Goal: Task Accomplishment & Management: Use online tool/utility

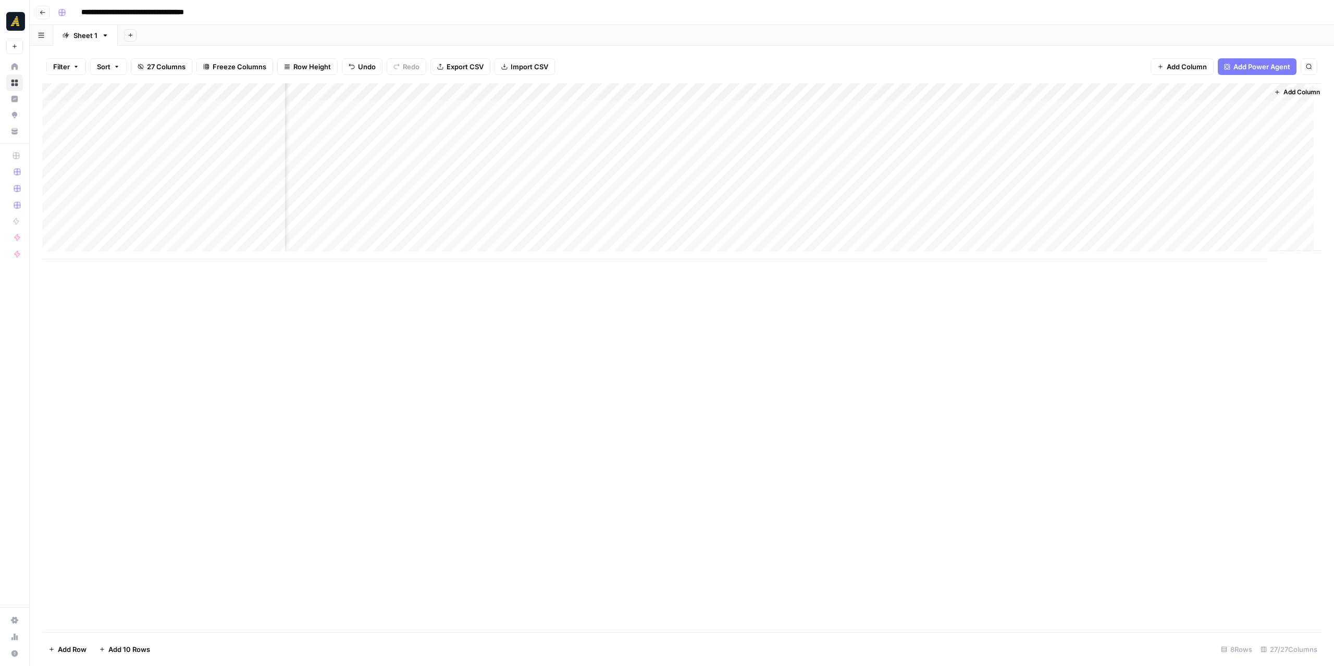
scroll to position [0, 1413]
click at [786, 92] on div "Add Column" at bounding box center [681, 171] width 1279 height 176
click at [757, 192] on span "Edit Workflow" at bounding box center [770, 194] width 91 height 10
click at [907, 112] on div "Add Column" at bounding box center [681, 171] width 1279 height 176
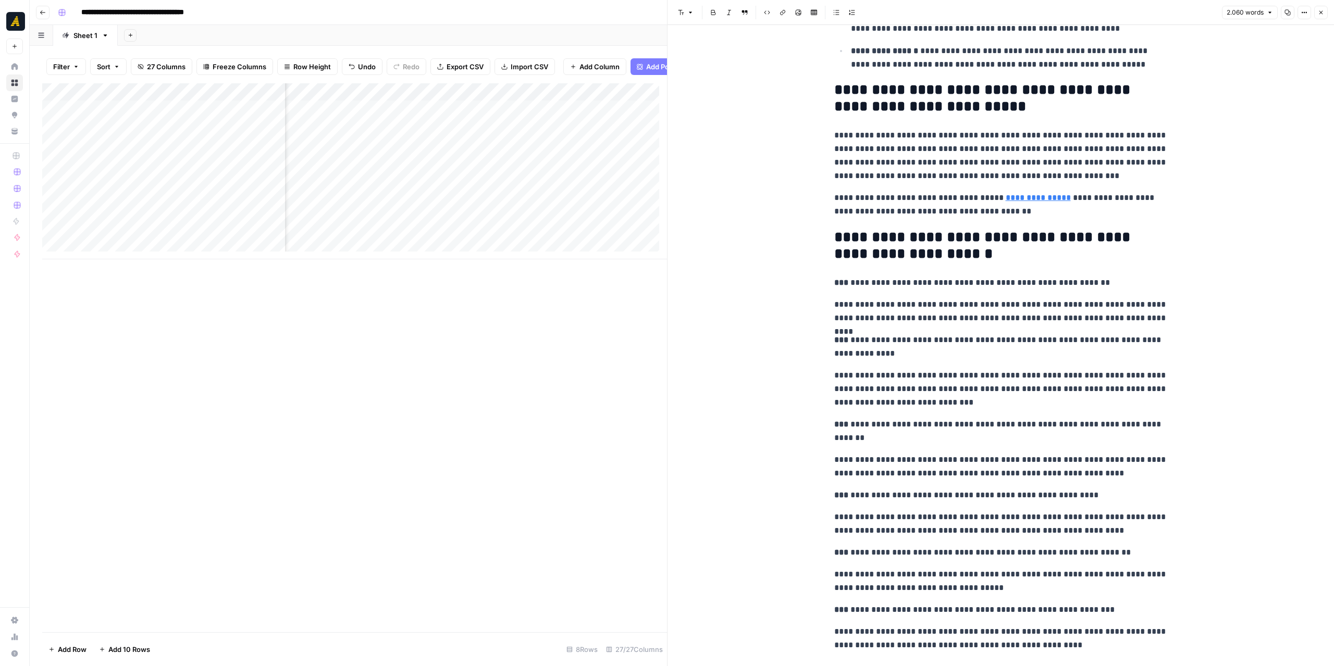
scroll to position [3472, 0]
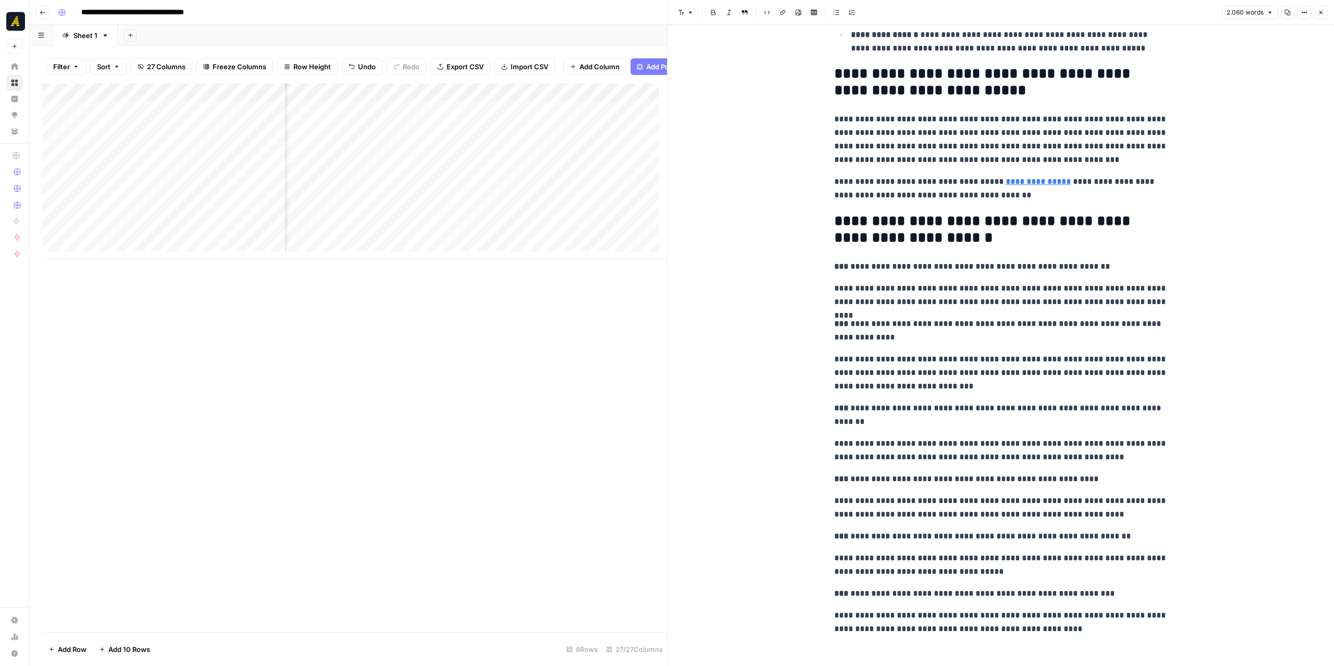
click at [1321, 16] on button "Close" at bounding box center [1321, 13] width 14 height 14
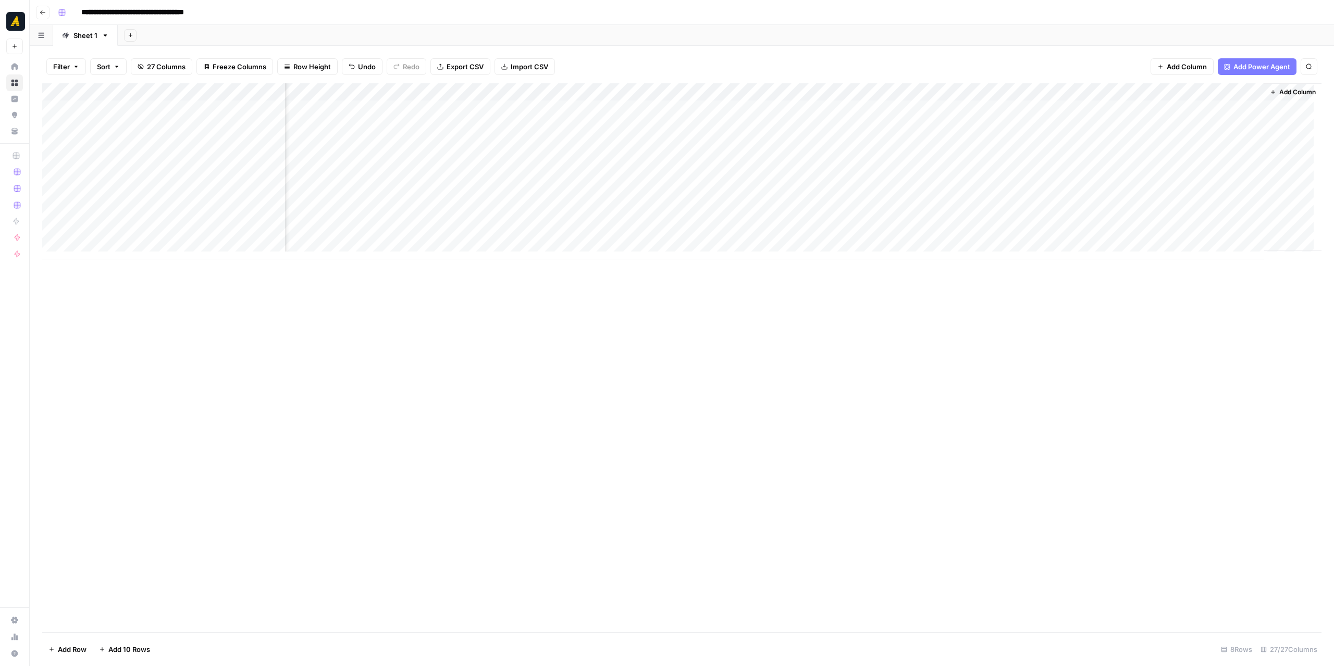
scroll to position [0, 1400]
click at [1039, 106] on div "Add Column" at bounding box center [681, 171] width 1279 height 176
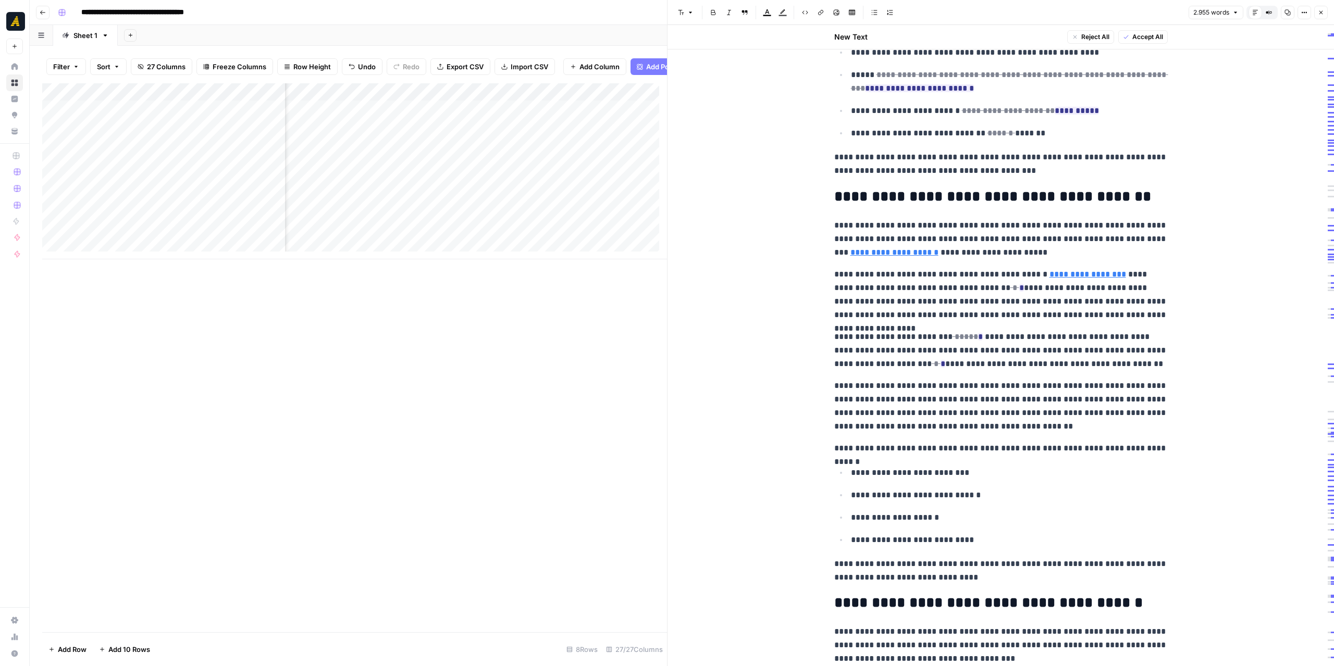
scroll to position [2136, 0]
click at [1320, 9] on icon "button" at bounding box center [1321, 12] width 6 height 6
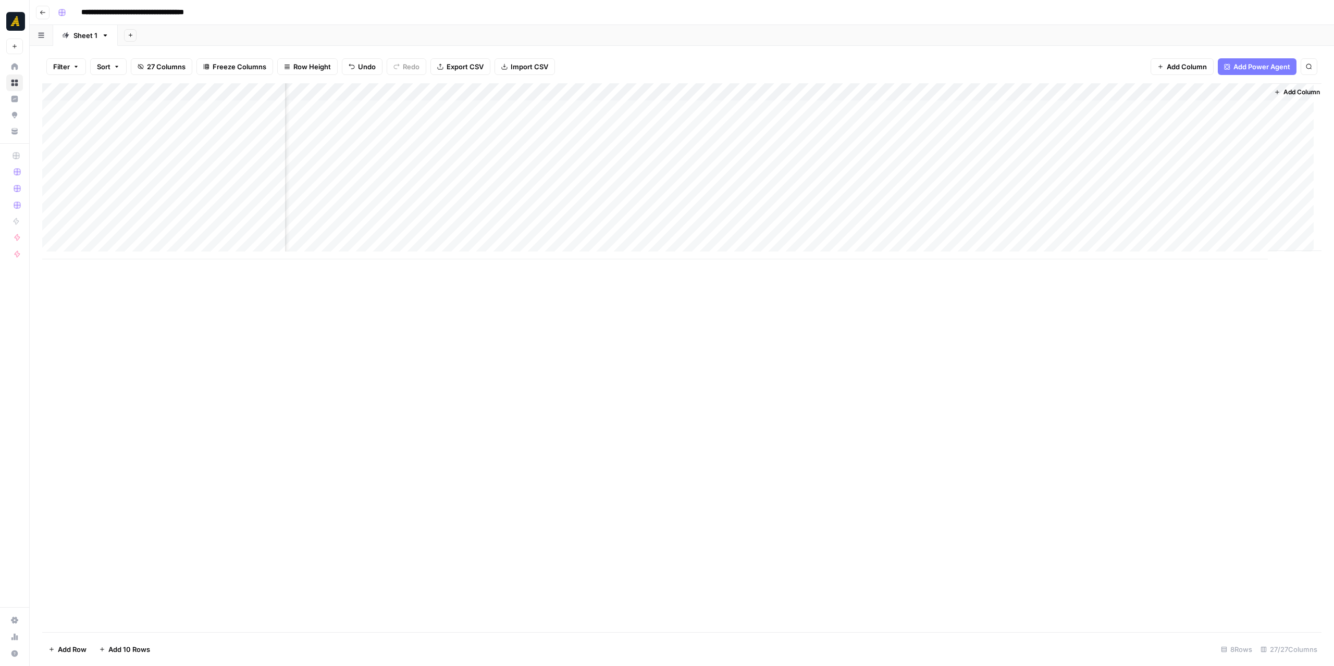
click at [1125, 109] on div "Add Column" at bounding box center [681, 171] width 1279 height 176
click at [1250, 106] on div "Add Column" at bounding box center [681, 171] width 1279 height 176
click at [1242, 331] on div "Add Column" at bounding box center [681, 357] width 1279 height 549
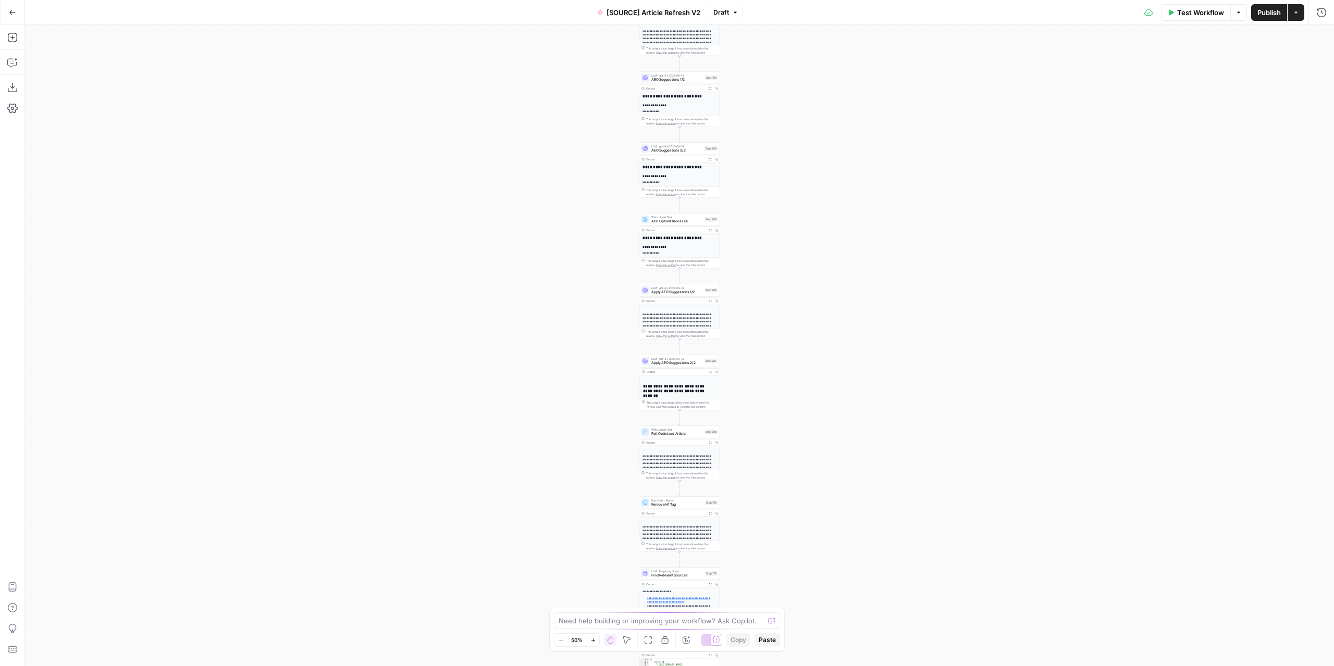
drag, startPoint x: 834, startPoint y: 143, endPoint x: 846, endPoint y: 377, distance: 234.8
click at [847, 386] on div "true false true false true false Workflow Set Inputs Inputs Power Agent Identif…" at bounding box center [679, 345] width 1309 height 641
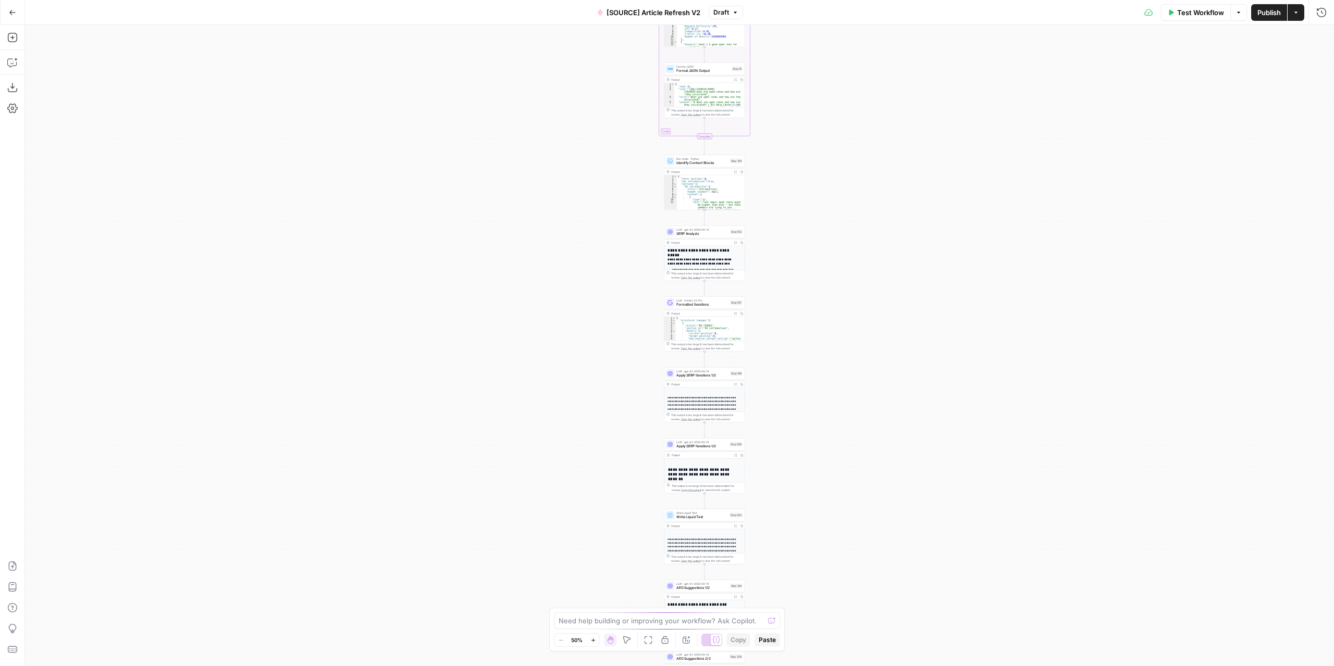
drag, startPoint x: 832, startPoint y: 211, endPoint x: 856, endPoint y: 302, distance: 94.4
click at [840, 448] on div "true false true false true false Workflow Set Inputs Inputs Power Agent Identif…" at bounding box center [679, 345] width 1309 height 641
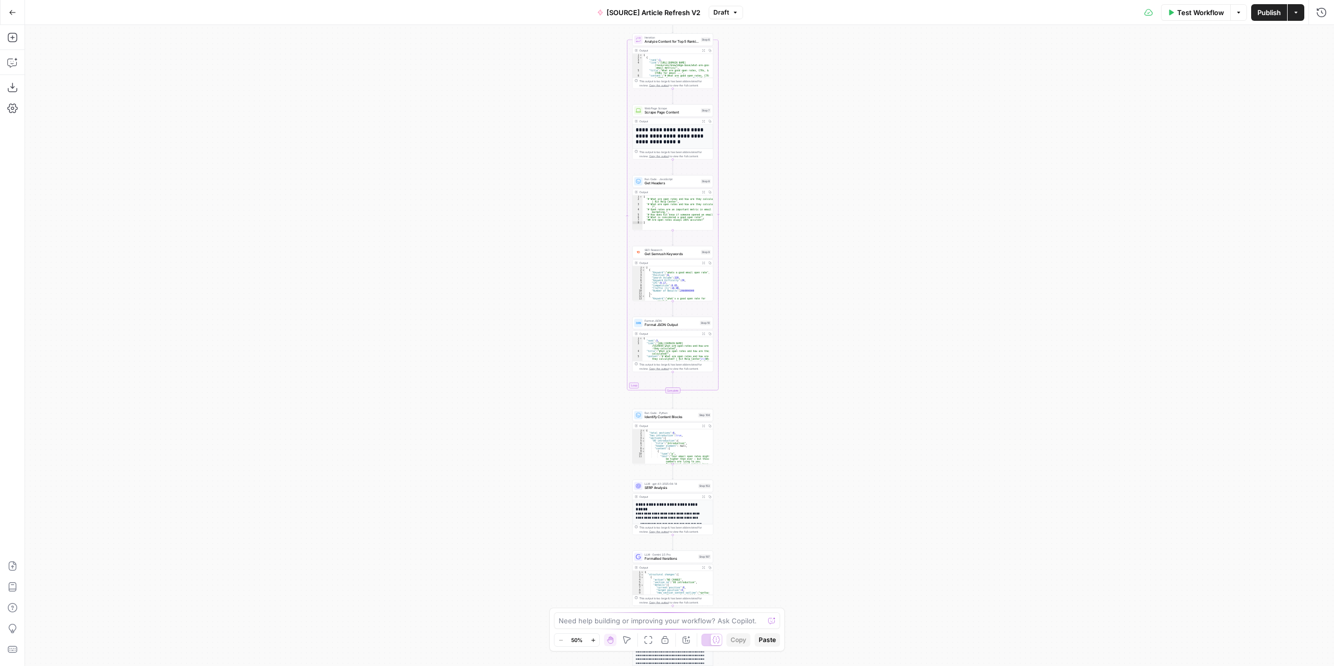
drag, startPoint x: 863, startPoint y: 158, endPoint x: 822, endPoint y: 419, distance: 264.7
click at [823, 459] on div "true false true false true false Workflow Set Inputs Inputs Power Agent Identif…" at bounding box center [679, 345] width 1309 height 641
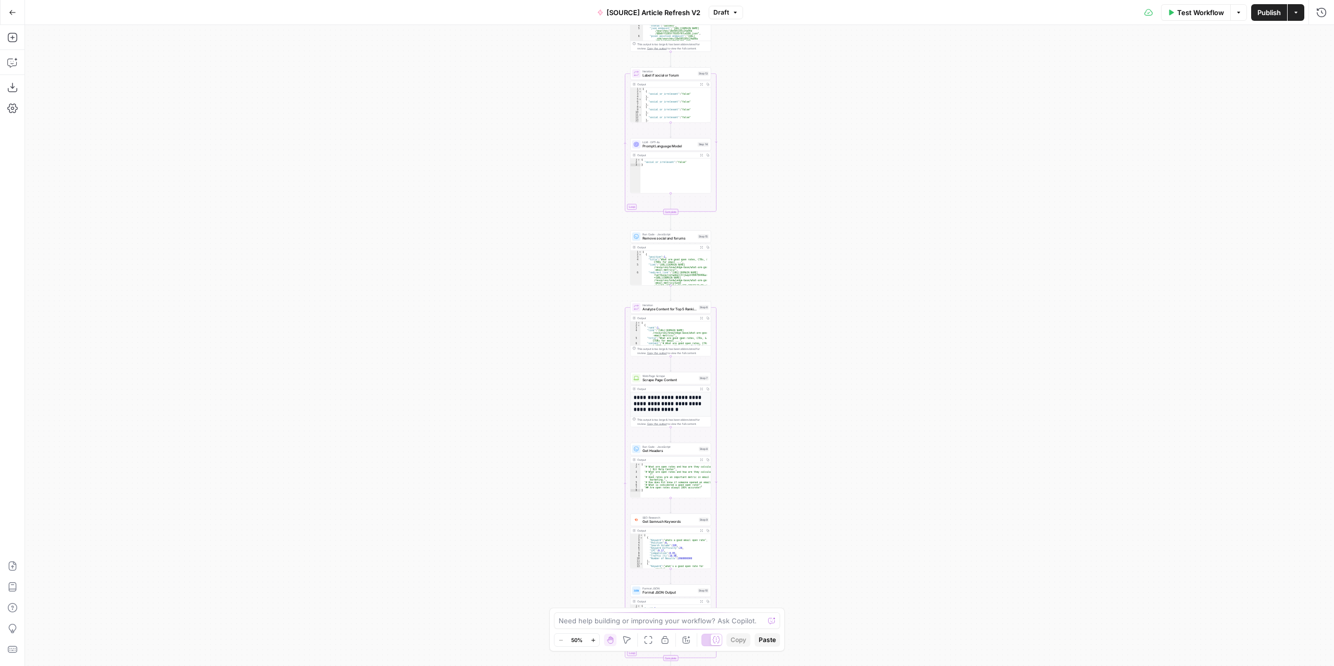
drag, startPoint x: 838, startPoint y: 313, endPoint x: 842, endPoint y: 463, distance: 150.6
click at [842, 463] on div "true false true false true false Workflow Set Inputs Inputs Power Agent Identif…" at bounding box center [679, 345] width 1309 height 641
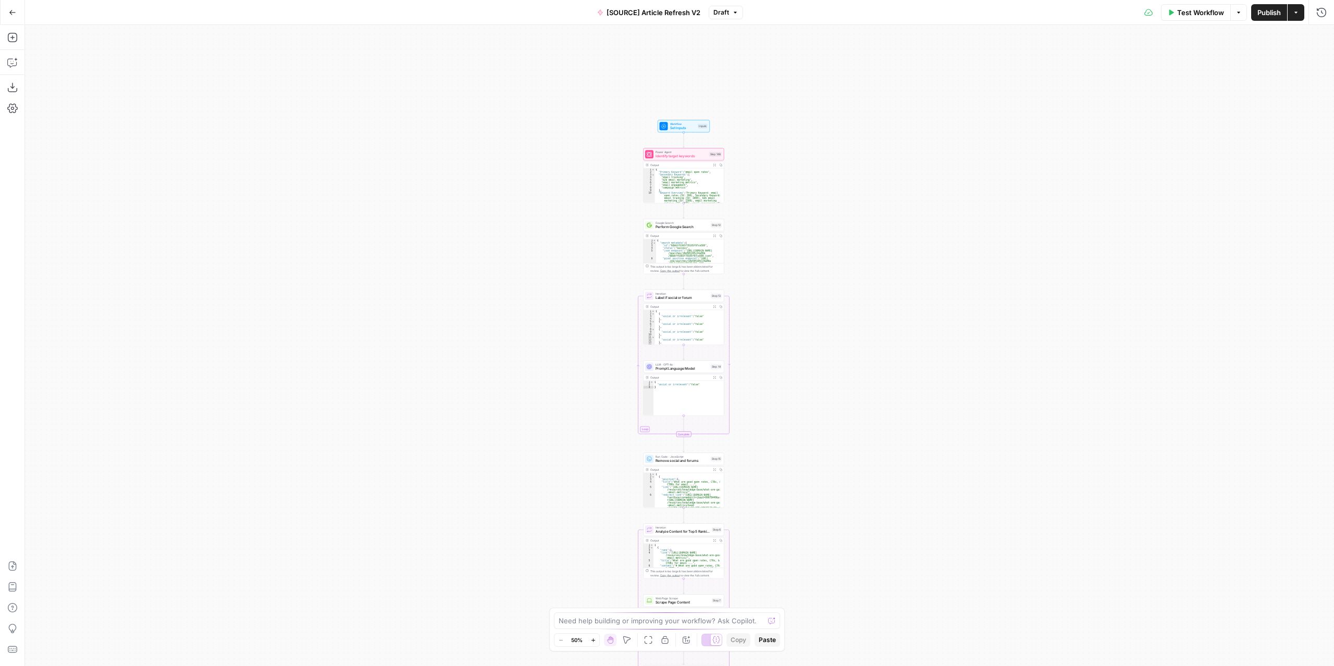
drag, startPoint x: 817, startPoint y: 362, endPoint x: 818, endPoint y: 434, distance: 71.4
click at [822, 454] on div "true false true false true false Workflow Set Inputs Inputs Power Agent Identif…" at bounding box center [679, 345] width 1309 height 641
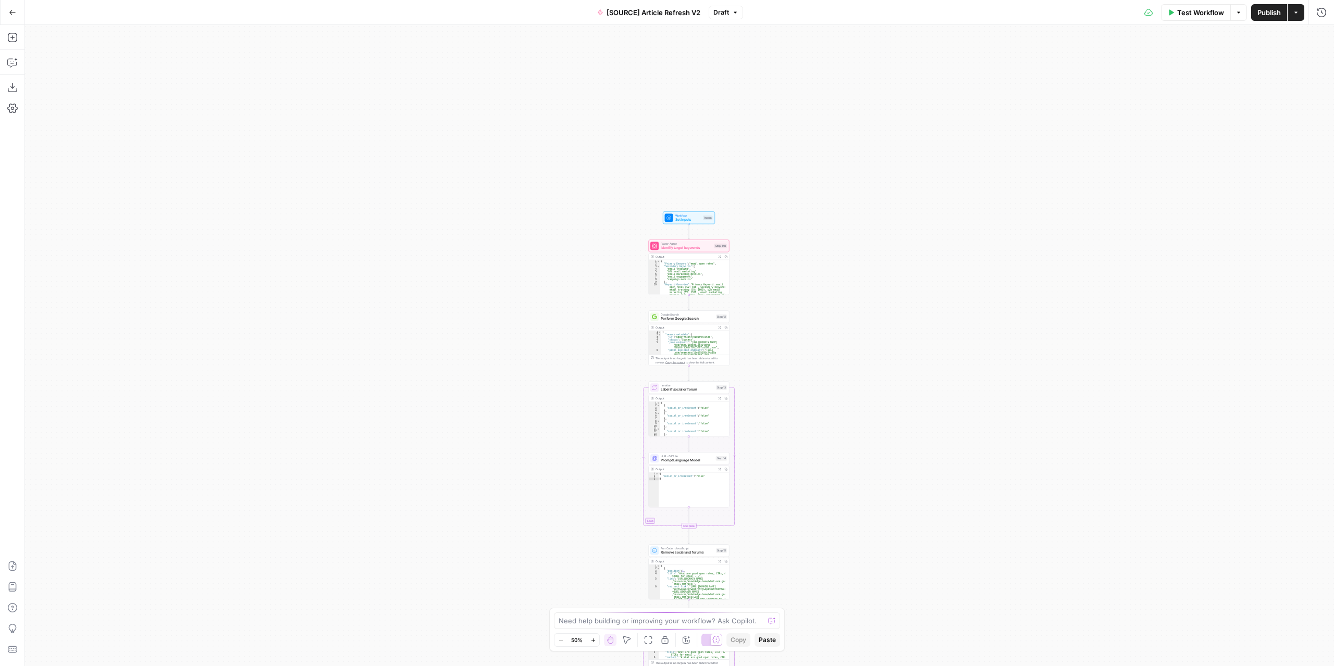
click at [784, 263] on div "true false true false true false Workflow Set Inputs Inputs Power Agent Identif…" at bounding box center [679, 345] width 1309 height 641
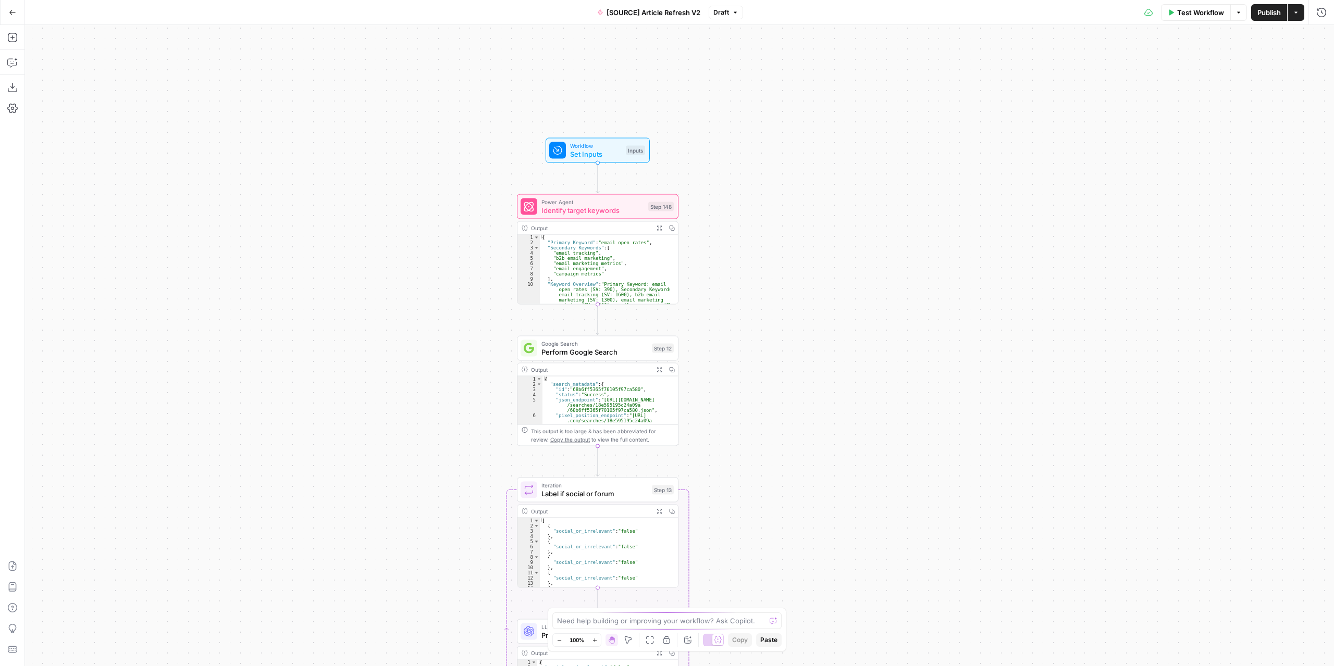
drag, startPoint x: 800, startPoint y: 352, endPoint x: 804, endPoint y: 227, distance: 125.1
click at [834, 238] on div "true false true false true false Workflow Set Inputs Inputs Power Agent Identif…" at bounding box center [679, 345] width 1309 height 641
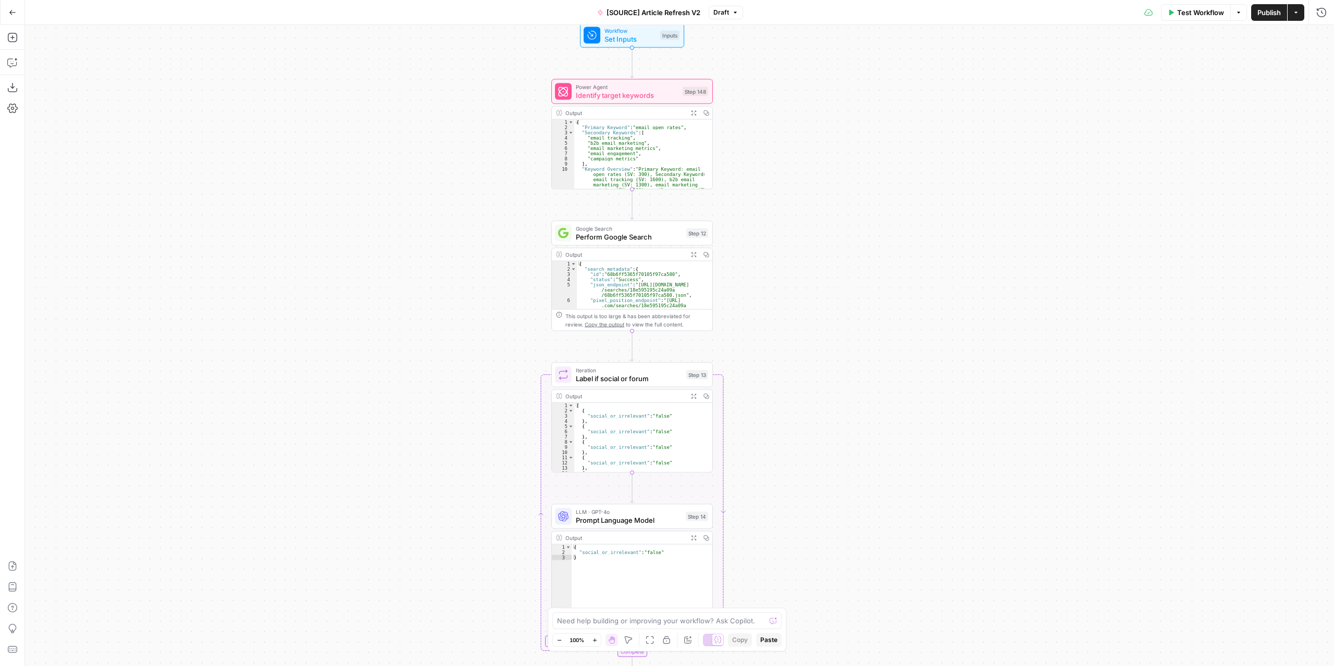
drag, startPoint x: 858, startPoint y: 421, endPoint x: 861, endPoint y: 363, distance: 57.4
click at [861, 363] on div "true false true false true false Workflow Set Inputs Inputs Power Agent Identif…" at bounding box center [679, 345] width 1309 height 641
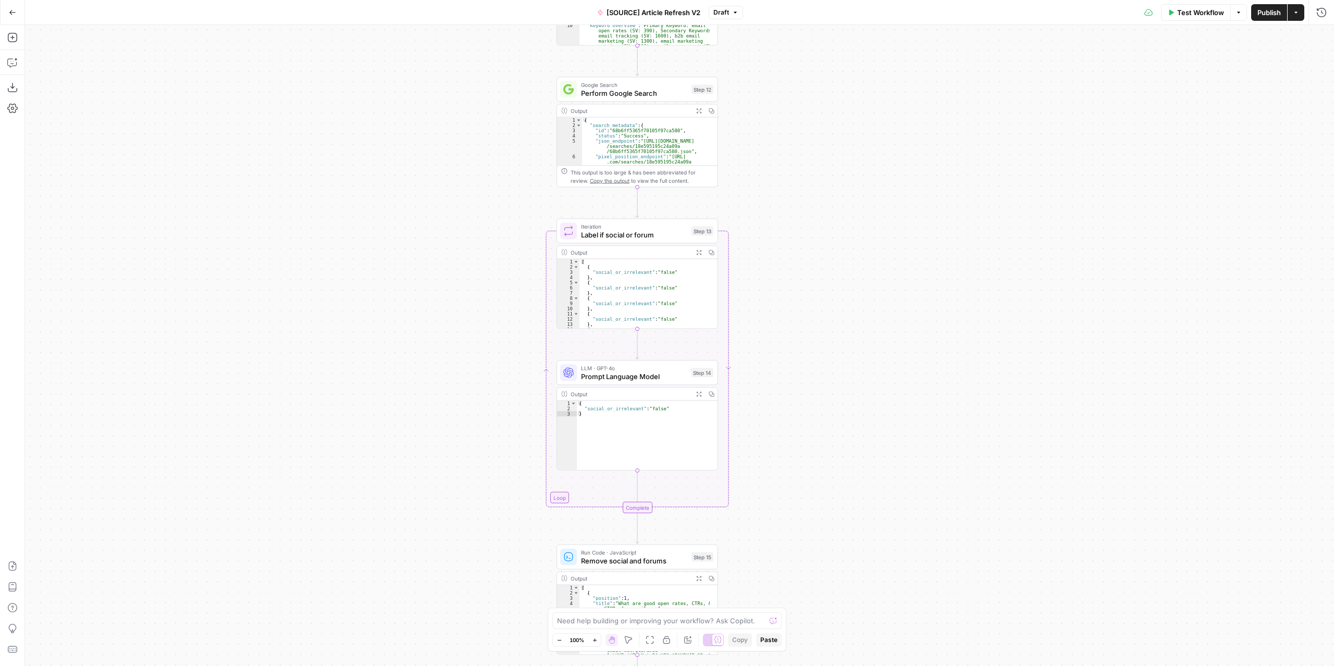
drag, startPoint x: 822, startPoint y: 351, endPoint x: 832, endPoint y: 248, distance: 103.6
click at [831, 249] on div "true false true false true false Workflow Set Inputs Inputs Power Agent Identif…" at bounding box center [679, 345] width 1309 height 641
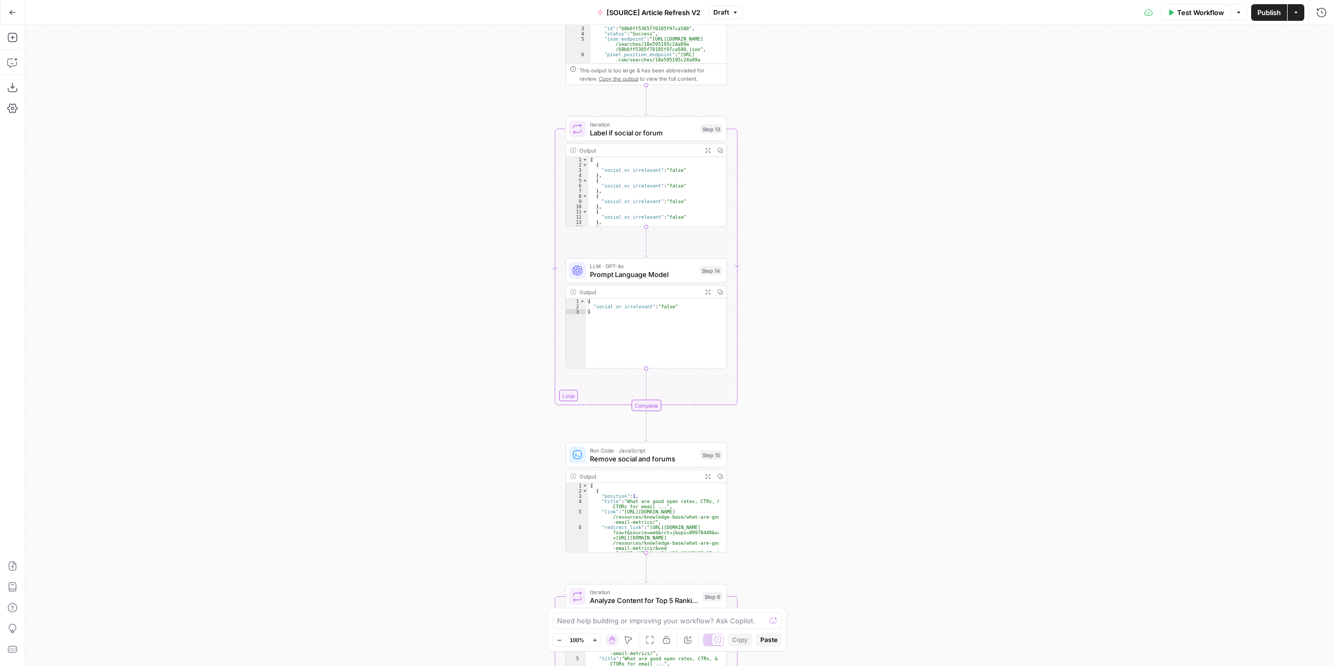
drag, startPoint x: 843, startPoint y: 402, endPoint x: 837, endPoint y: 318, distance: 84.1
click at [841, 327] on div "true false true false true false Workflow Set Inputs Inputs Power Agent Identif…" at bounding box center [679, 345] width 1309 height 641
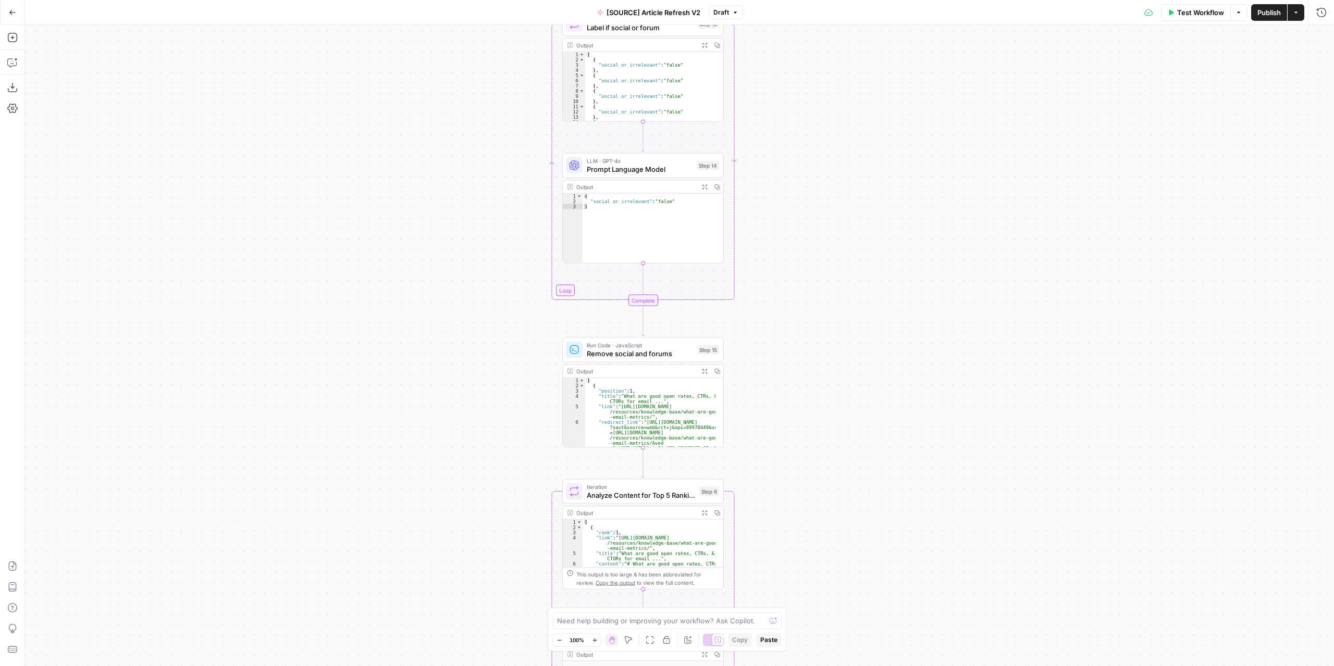
drag, startPoint x: 829, startPoint y: 360, endPoint x: 818, endPoint y: 270, distance: 90.3
click at [819, 272] on div "true false true false true false Workflow Set Inputs Inputs Power Agent Identif…" at bounding box center [679, 345] width 1309 height 641
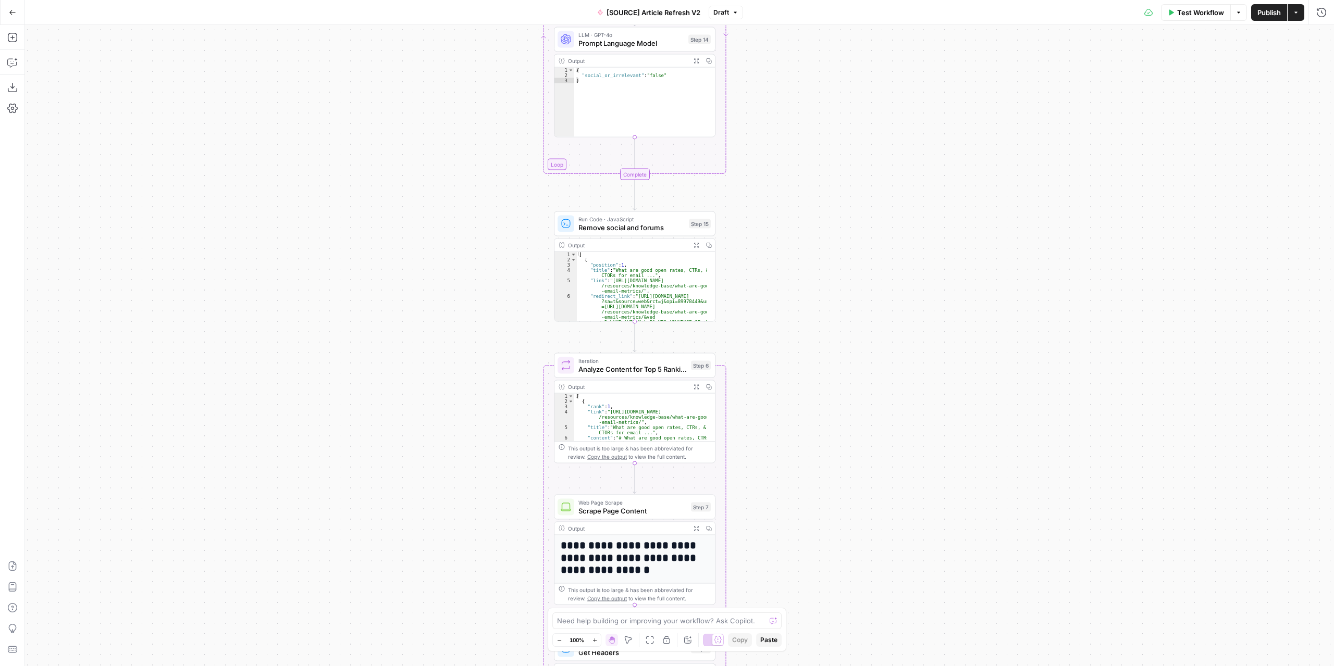
drag, startPoint x: 815, startPoint y: 422, endPoint x: 808, endPoint y: 329, distance: 93.6
click at [808, 328] on div "true false true false true false Workflow Set Inputs Inputs Power Agent Identif…" at bounding box center [679, 345] width 1309 height 641
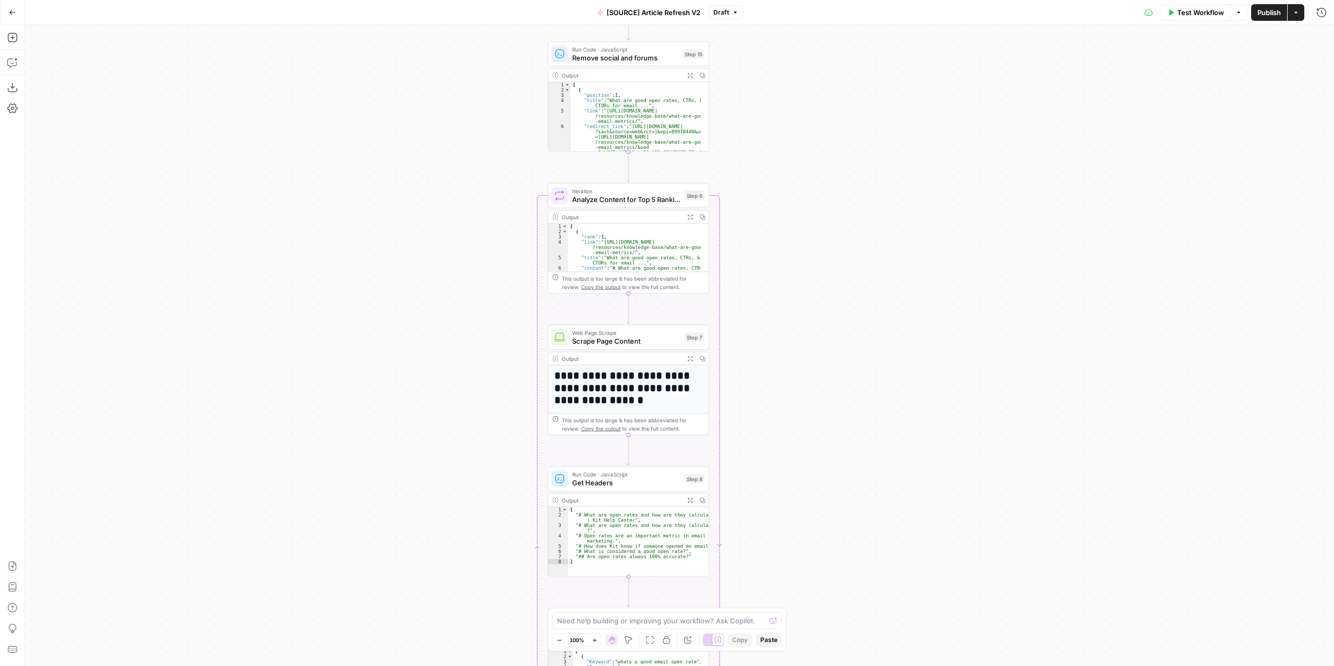
drag, startPoint x: 811, startPoint y: 435, endPoint x: 807, endPoint y: 333, distance: 102.2
click at [811, 314] on div "true false true false true false Workflow Set Inputs Inputs Power Agent Identif…" at bounding box center [679, 345] width 1309 height 641
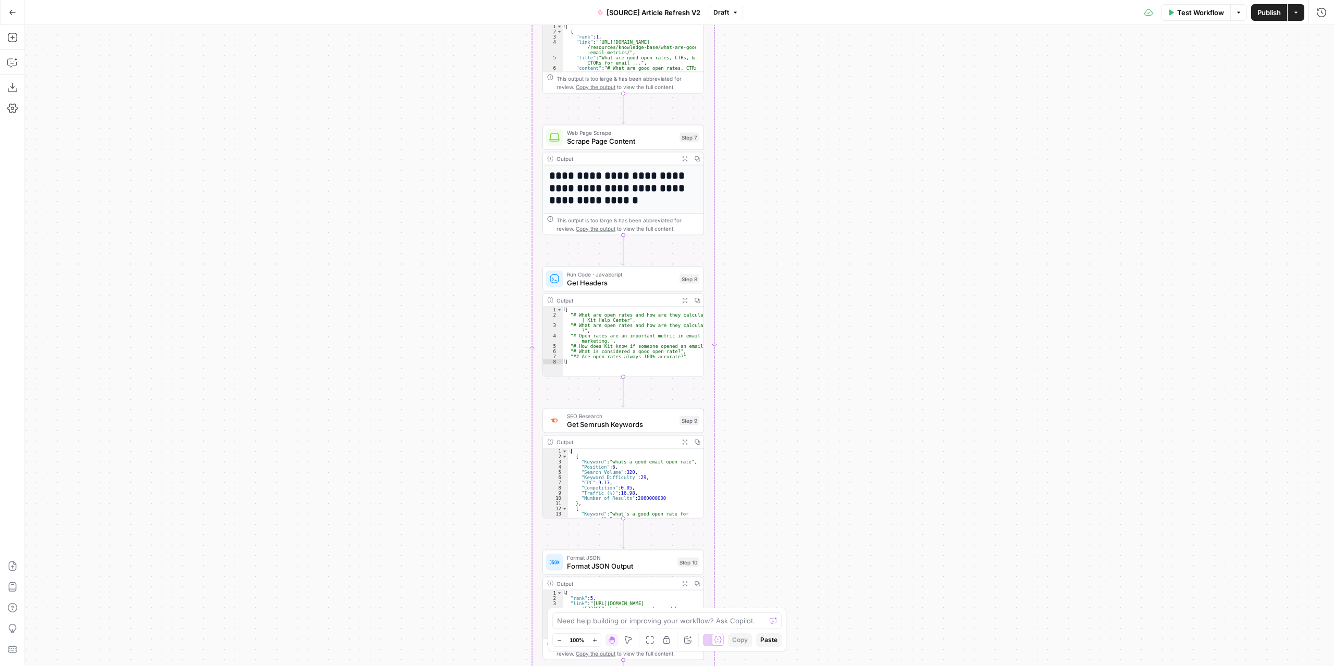
drag, startPoint x: 788, startPoint y: 367, endPoint x: 780, endPoint y: 223, distance: 144.1
click at [781, 232] on div "true false true false true false Workflow Set Inputs Inputs Power Agent Identif…" at bounding box center [679, 345] width 1309 height 641
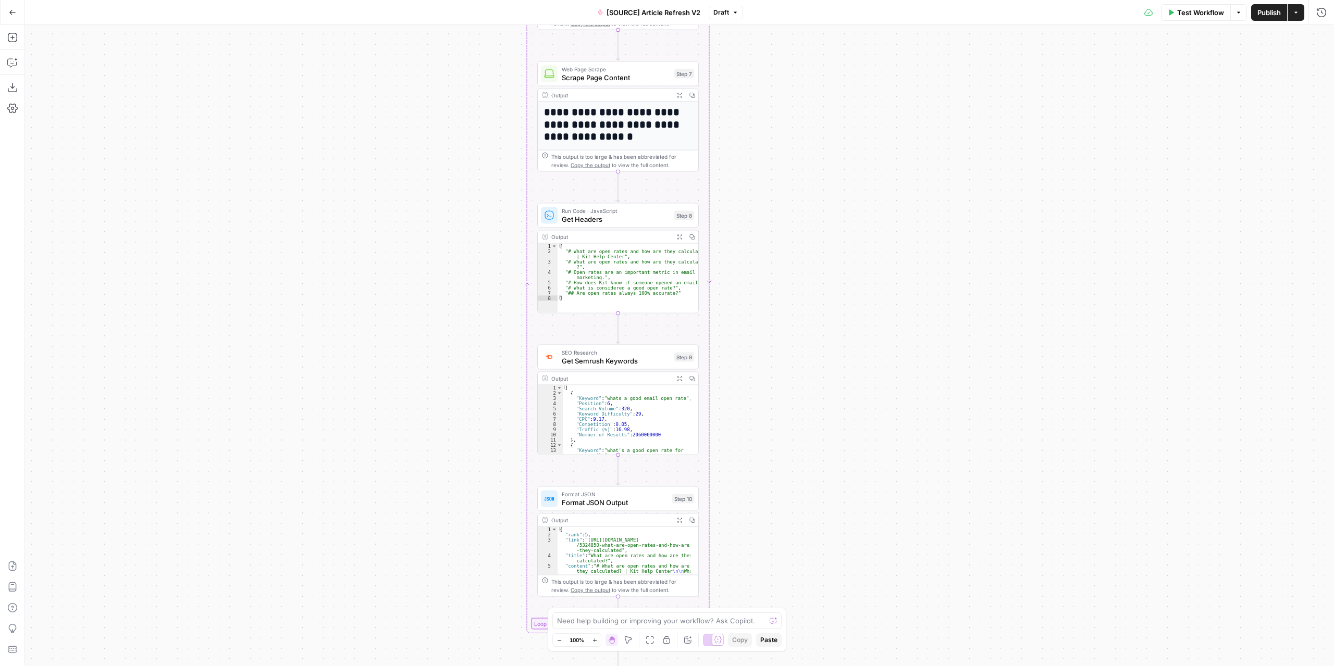
drag, startPoint x: 804, startPoint y: 429, endPoint x: 811, endPoint y: 285, distance: 144.0
click at [812, 287] on div "true false true false true false Workflow Set Inputs Inputs Power Agent Identif…" at bounding box center [679, 345] width 1309 height 641
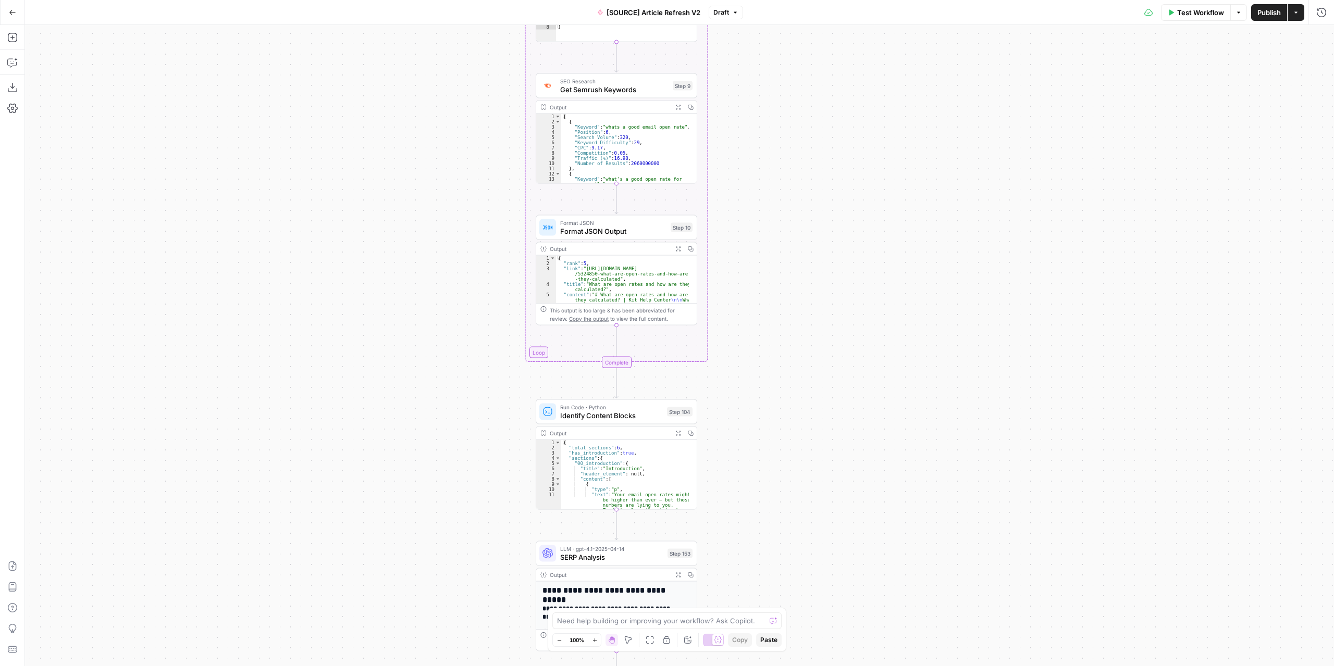
drag, startPoint x: 820, startPoint y: 433, endPoint x: 807, endPoint y: 268, distance: 165.2
click at [808, 278] on div "true false true false true false Workflow Set Inputs Inputs Power Agent Identif…" at bounding box center [679, 345] width 1309 height 641
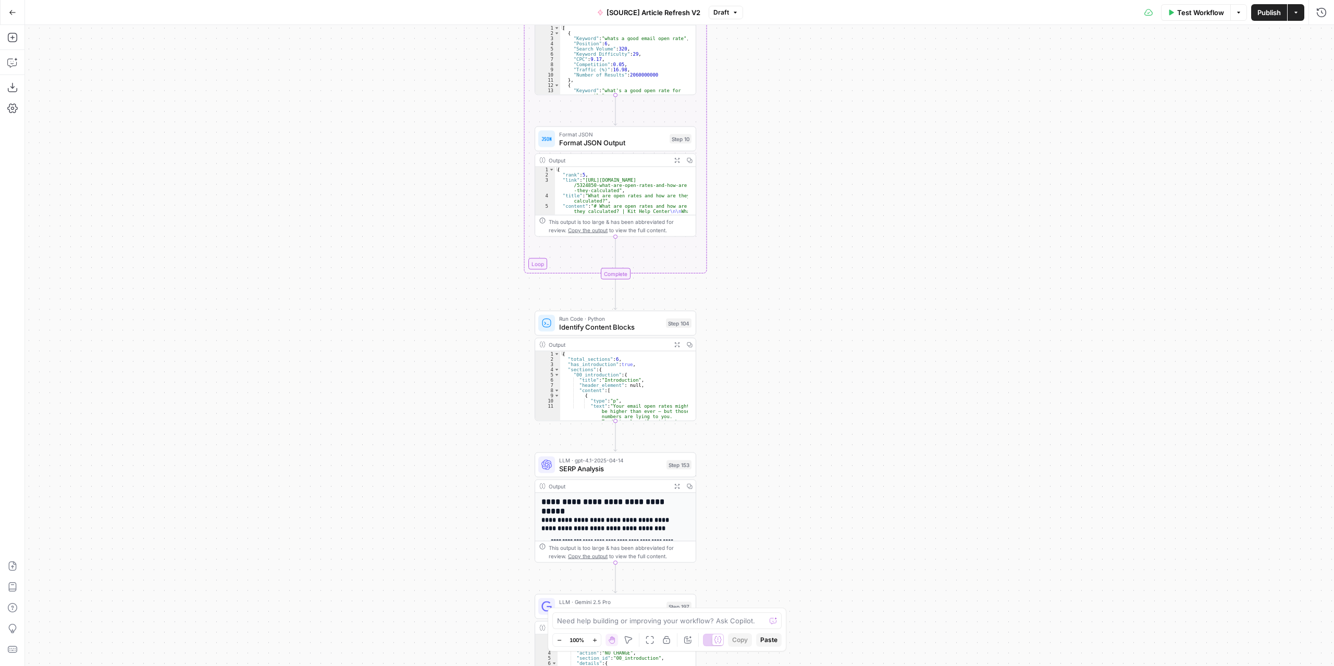
drag, startPoint x: 815, startPoint y: 415, endPoint x: 815, endPoint y: 268, distance: 146.9
click at [817, 283] on div "true false true false true false Workflow Set Inputs Inputs Power Agent Identif…" at bounding box center [679, 345] width 1309 height 641
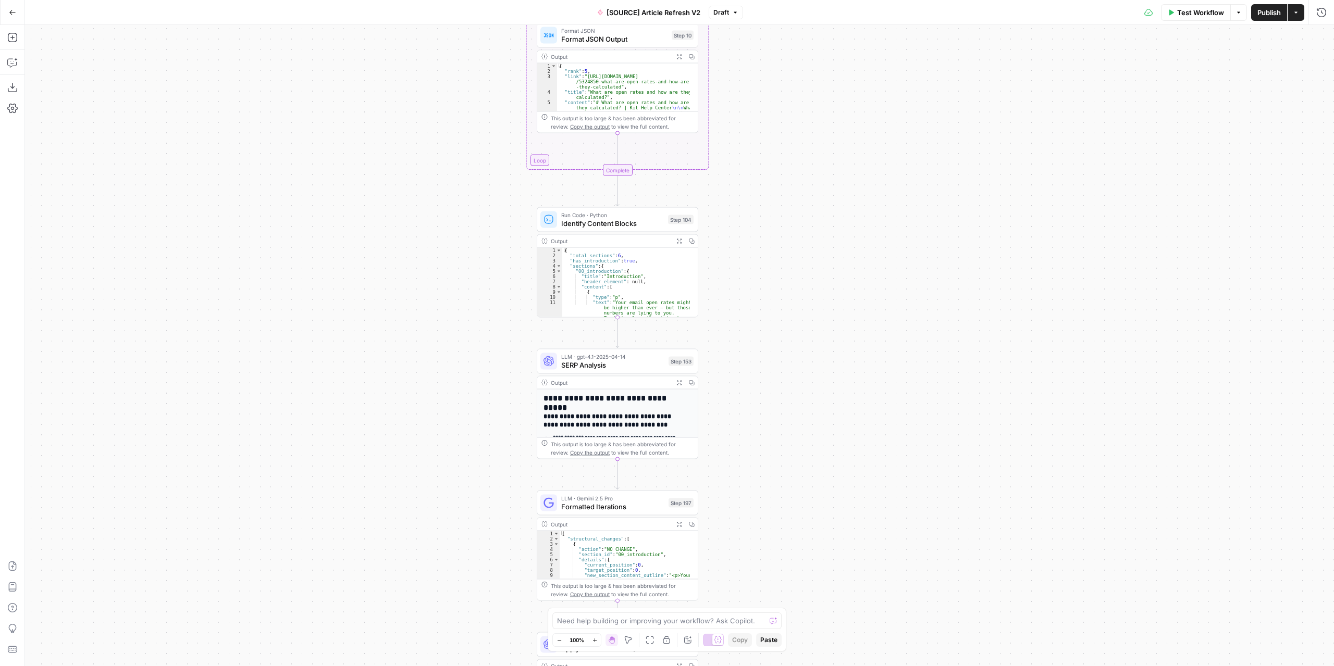
drag, startPoint x: 810, startPoint y: 391, endPoint x: 811, endPoint y: 267, distance: 123.5
click at [813, 274] on div "true false true false true false Workflow Set Inputs Inputs Power Agent Identif…" at bounding box center [679, 345] width 1309 height 641
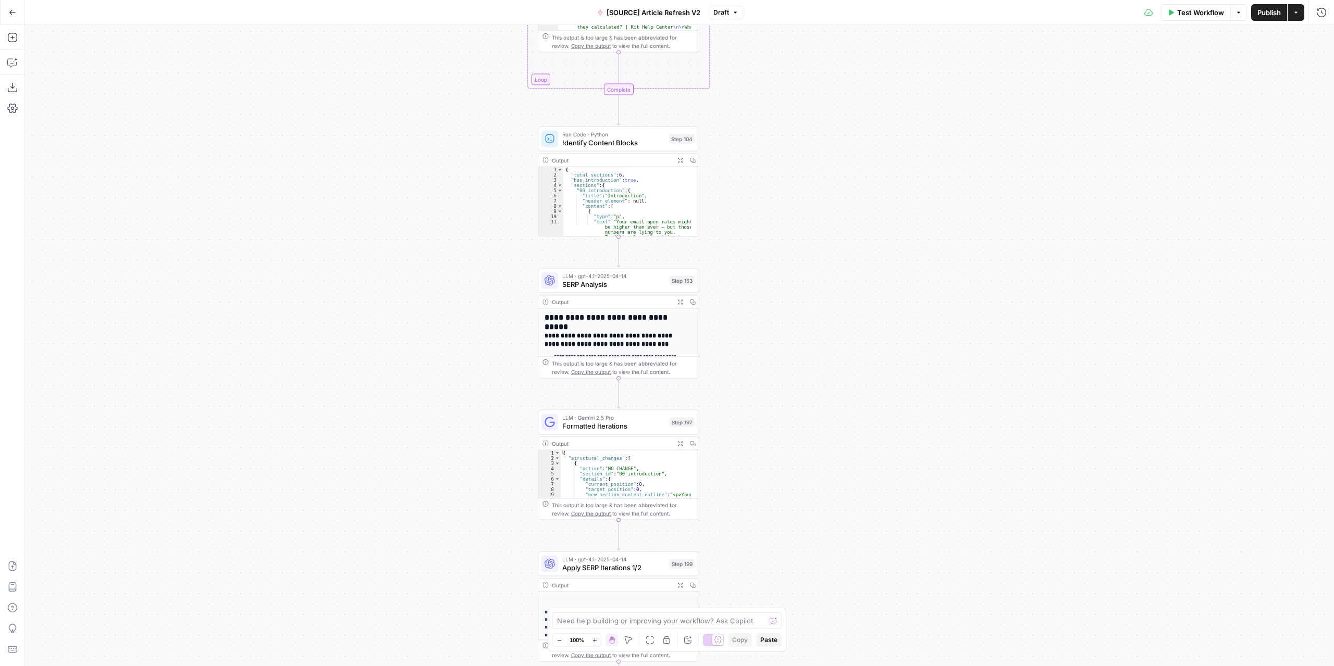
drag, startPoint x: 799, startPoint y: 358, endPoint x: 800, endPoint y: 277, distance: 80.8
click at [800, 279] on div "true false true false true false Workflow Set Inputs Inputs Power Agent Identif…" at bounding box center [679, 345] width 1309 height 641
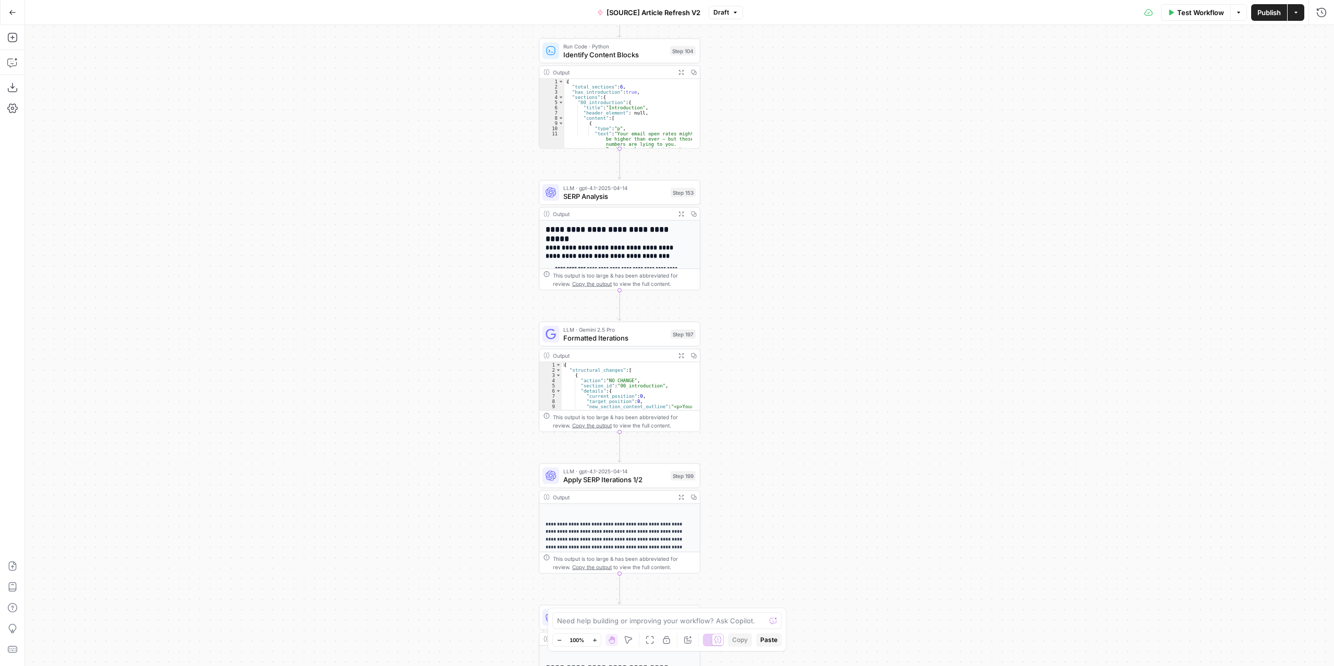
drag, startPoint x: 790, startPoint y: 342, endPoint x: 789, endPoint y: 260, distance: 82.3
click at [789, 261] on div "true false true false true false Workflow Set Inputs Inputs Power Agent Identif…" at bounding box center [679, 345] width 1309 height 641
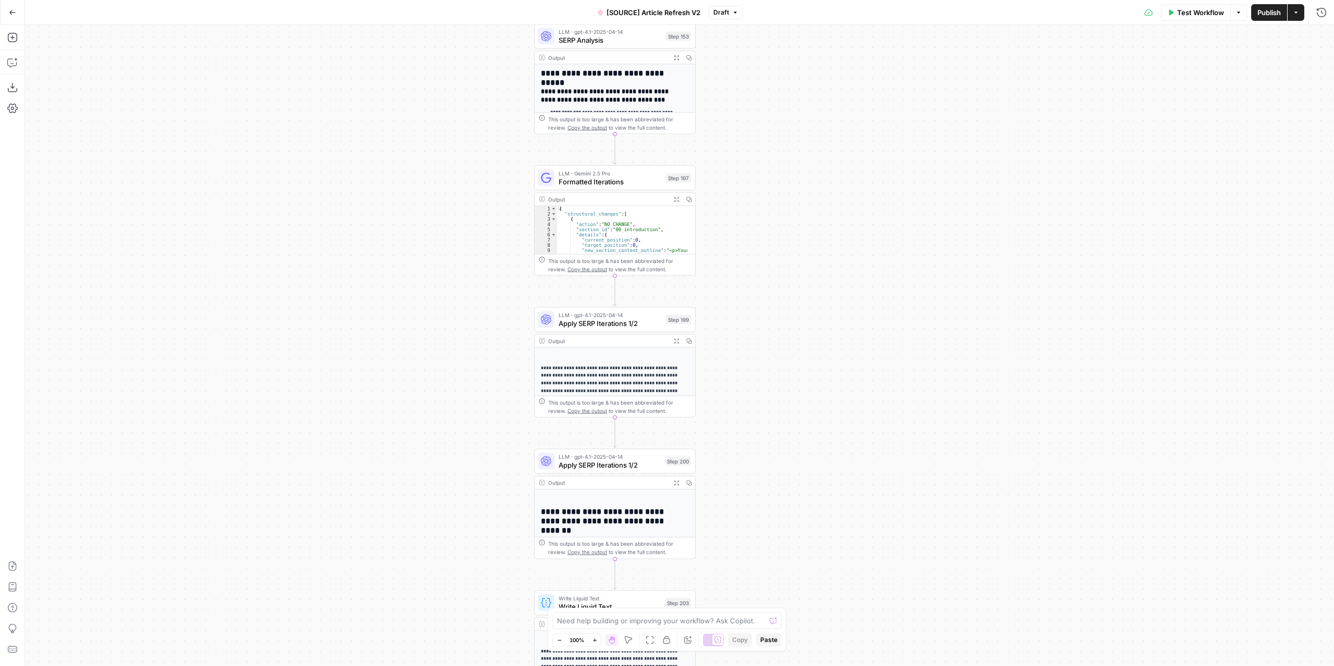
drag, startPoint x: 800, startPoint y: 391, endPoint x: 793, endPoint y: 273, distance: 118.5
click at [792, 267] on div "true false true false true false Workflow Set Inputs Inputs Power Agent Identif…" at bounding box center [679, 345] width 1309 height 641
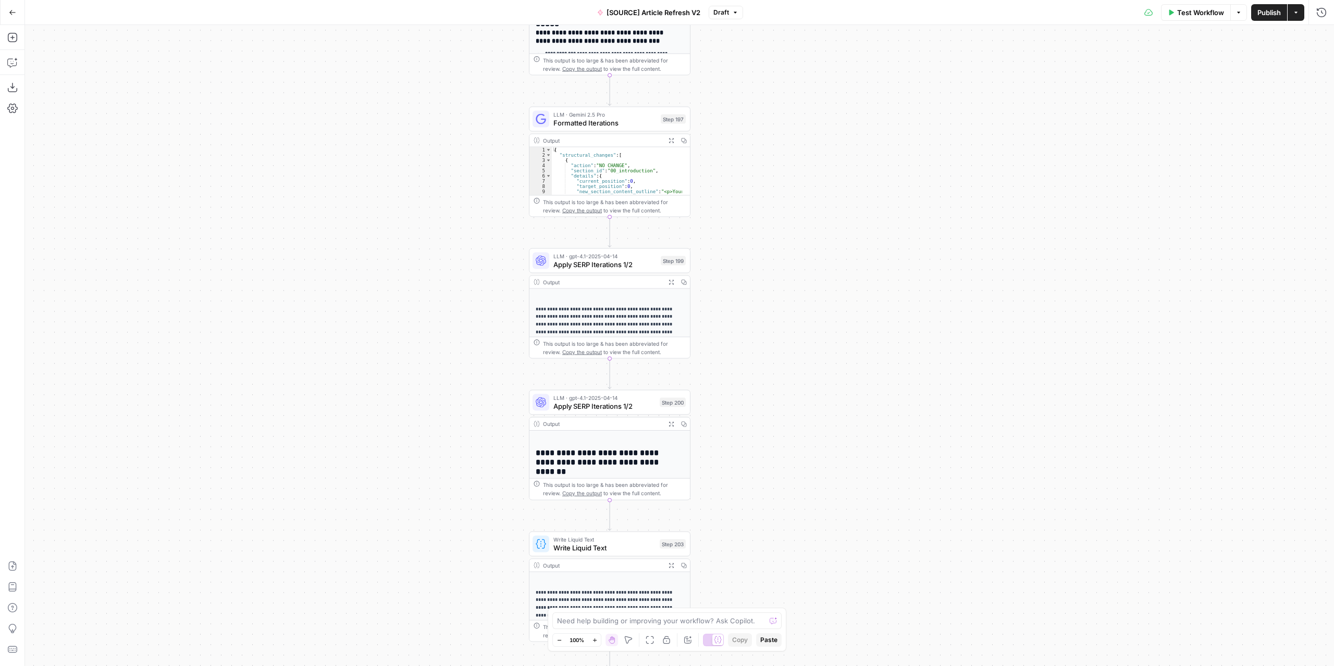
drag, startPoint x: 765, startPoint y: 378, endPoint x: 755, endPoint y: 222, distance: 156.2
click at [756, 232] on div "true false true false true false Workflow Set Inputs Inputs Power Agent Identif…" at bounding box center [679, 345] width 1309 height 641
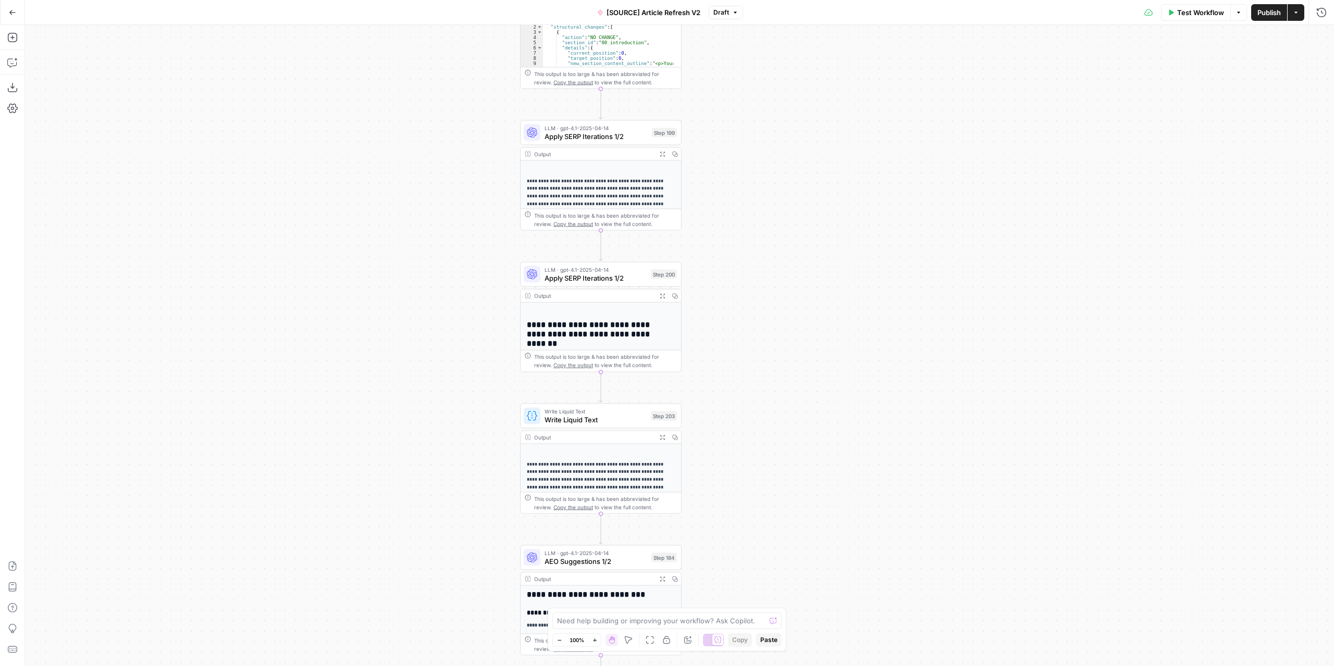
drag, startPoint x: 756, startPoint y: 367, endPoint x: 752, endPoint y: 193, distance: 173.6
click at [753, 197] on div "true false true false true false Workflow Set Inputs Inputs Power Agent Identif…" at bounding box center [679, 345] width 1309 height 641
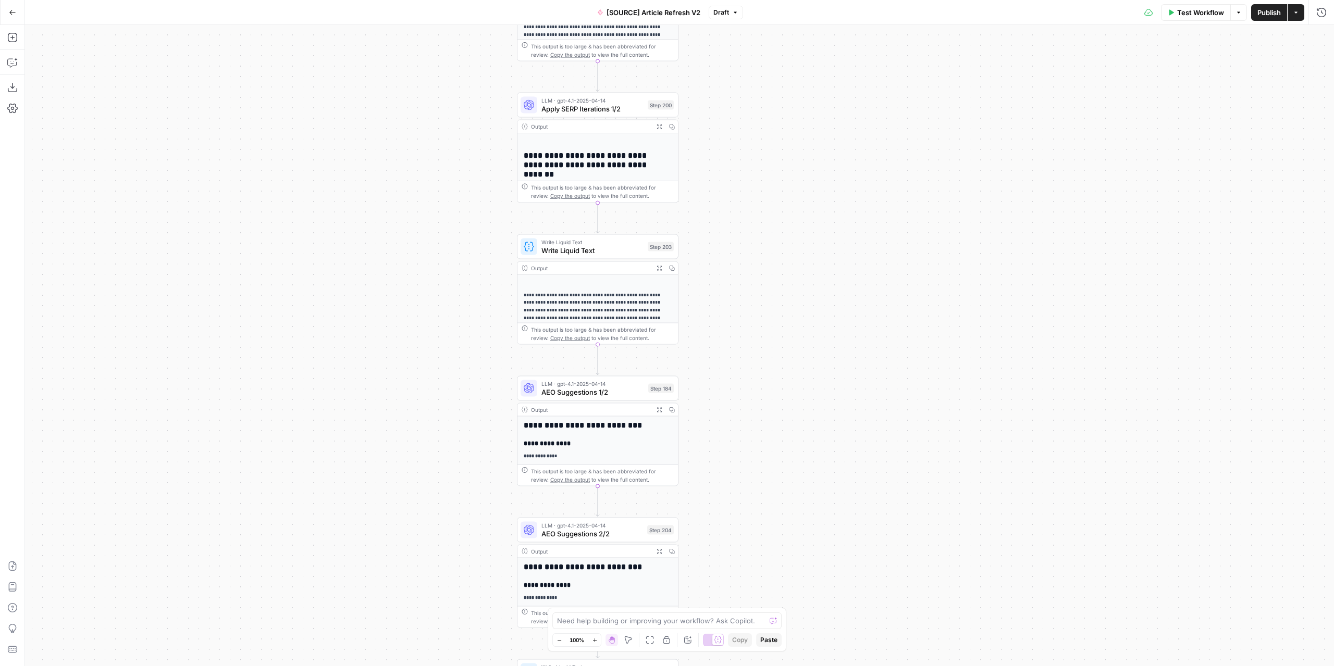
drag, startPoint x: 775, startPoint y: 334, endPoint x: 772, endPoint y: 203, distance: 131.3
click at [770, 229] on div "true false true false true false Workflow Set Inputs Inputs Power Agent Identif…" at bounding box center [679, 345] width 1309 height 641
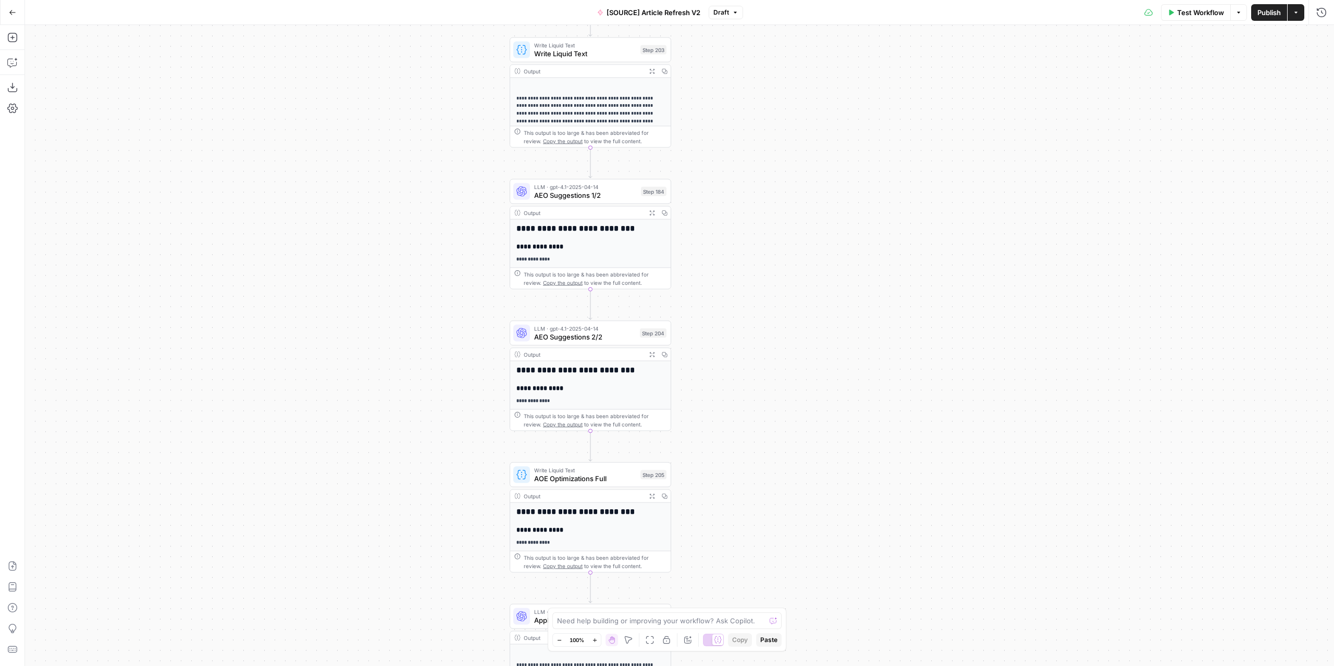
drag, startPoint x: 809, startPoint y: 436, endPoint x: 808, endPoint y: 232, distance: 203.2
click at [807, 242] on div "true false true false true false Workflow Set Inputs Inputs Power Agent Identif…" at bounding box center [679, 345] width 1309 height 641
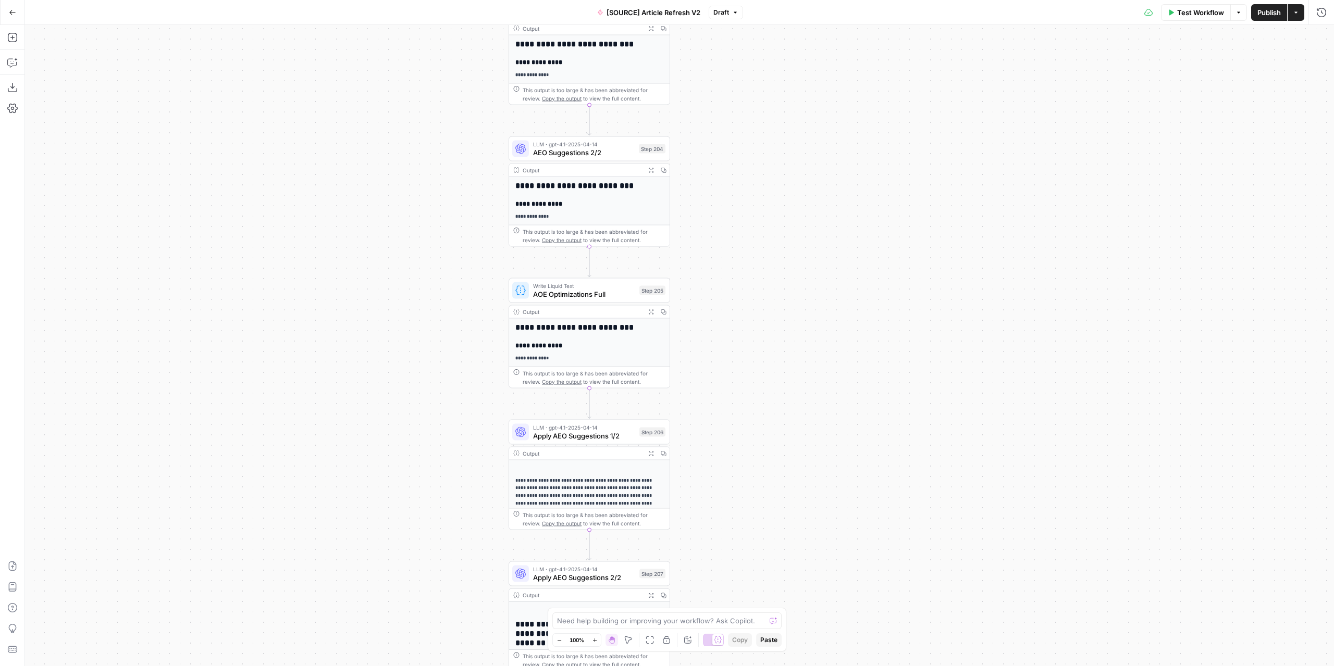
drag, startPoint x: 805, startPoint y: 415, endPoint x: 808, endPoint y: 282, distance: 132.9
click at [807, 287] on div "true false true false true false Workflow Set Inputs Inputs Power Agent Identif…" at bounding box center [679, 345] width 1309 height 641
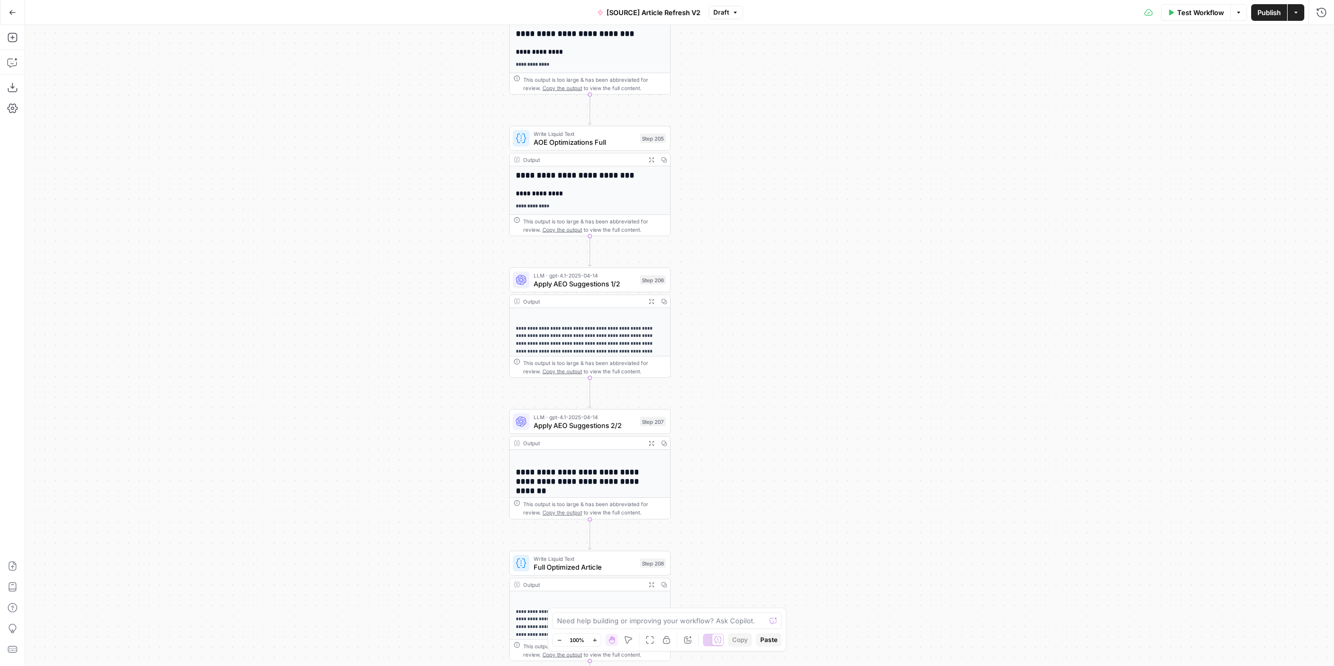
drag, startPoint x: 808, startPoint y: 410, endPoint x: 798, endPoint y: 229, distance: 181.6
click at [799, 237] on div "true false true false true false Workflow Set Inputs Inputs Power Agent Identif…" at bounding box center [679, 345] width 1309 height 641
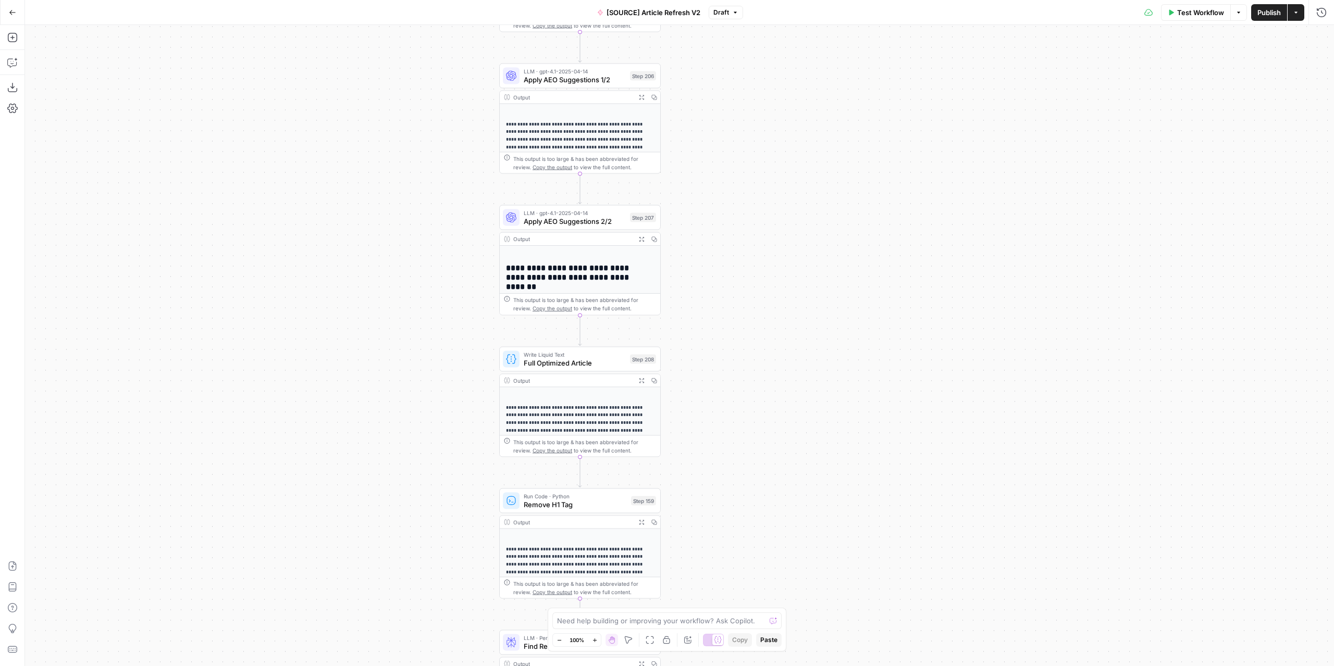
drag, startPoint x: 803, startPoint y: 404, endPoint x: 799, endPoint y: 250, distance: 154.8
click at [800, 257] on div "true false true false true false Workflow Set Inputs Inputs Power Agent Identif…" at bounding box center [679, 345] width 1309 height 641
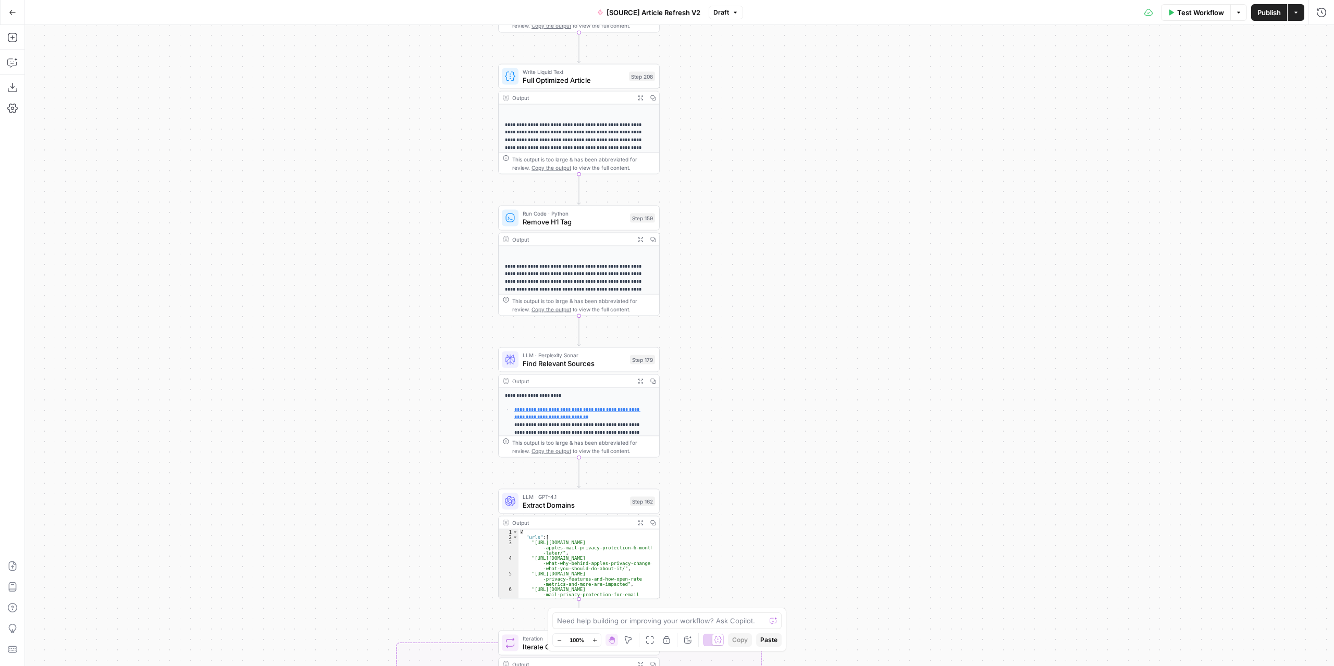
drag, startPoint x: 799, startPoint y: 390, endPoint x: 799, endPoint y: 267, distance: 123.0
click at [801, 231] on div "true false true false true false Workflow Set Inputs Inputs Power Agent Identif…" at bounding box center [679, 345] width 1309 height 641
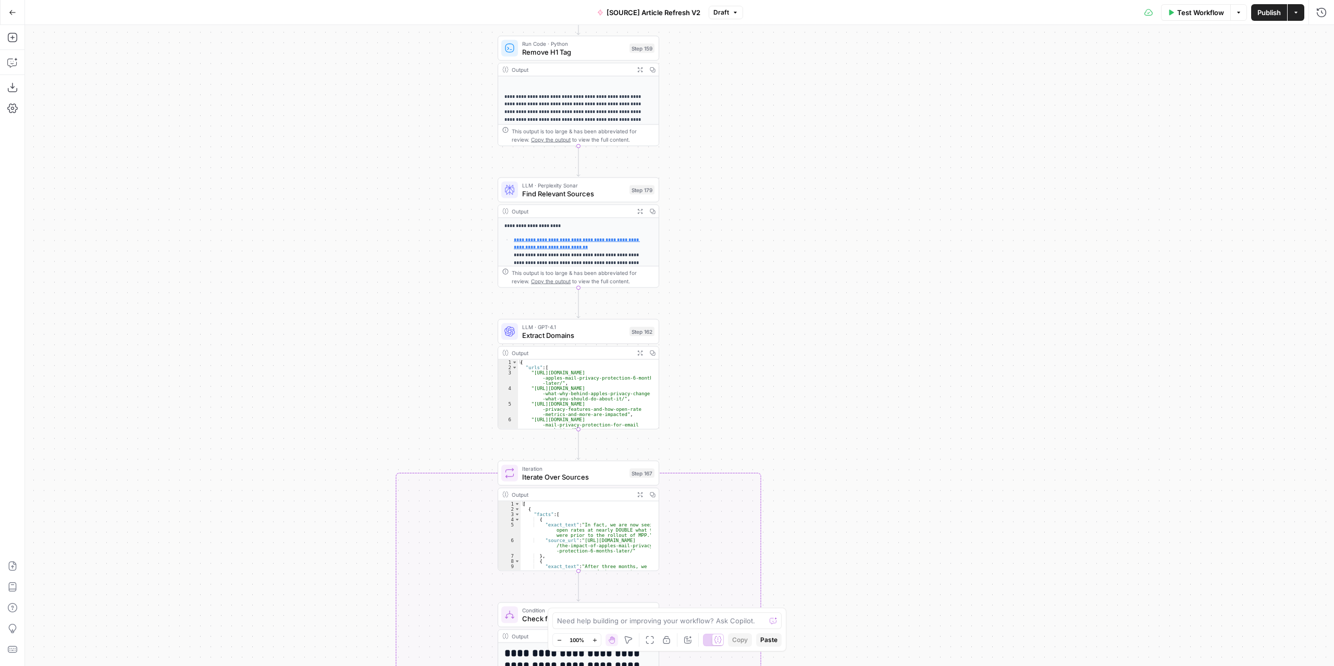
drag, startPoint x: 792, startPoint y: 294, endPoint x: 791, endPoint y: 214, distance: 79.7
click at [790, 215] on div "true false true false true false Workflow Set Inputs Inputs Power Agent Identif…" at bounding box center [679, 345] width 1309 height 641
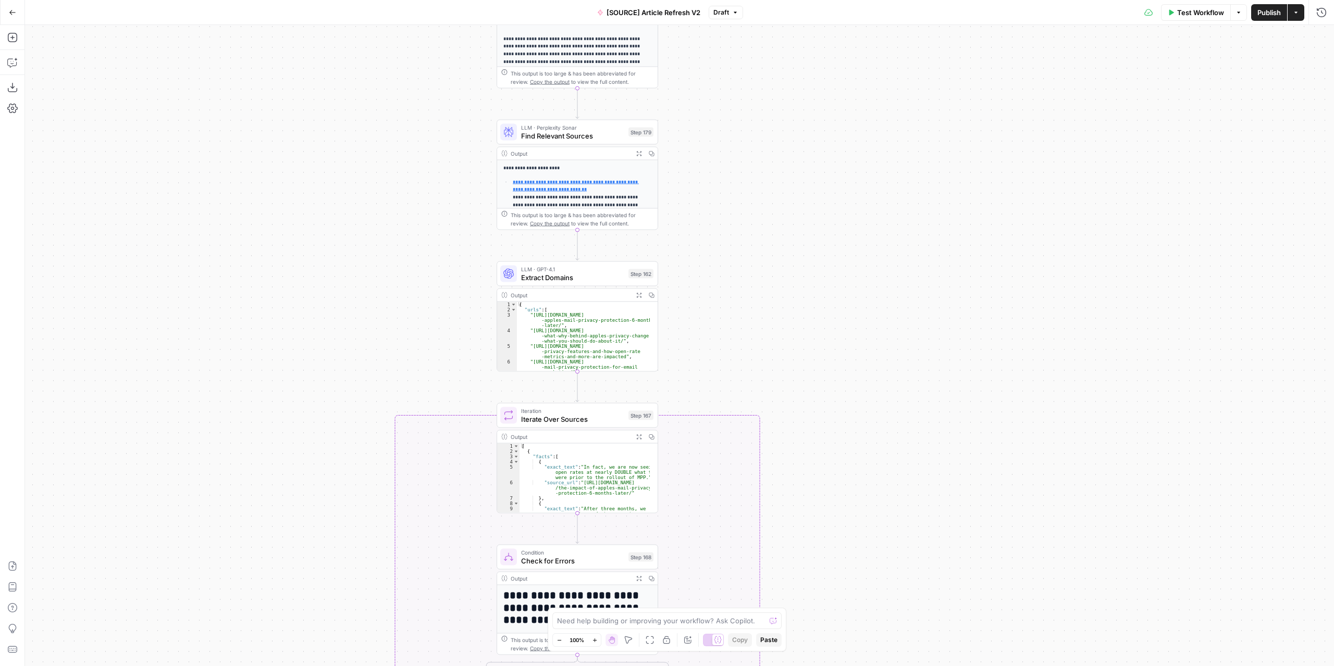
drag, startPoint x: 793, startPoint y: 375, endPoint x: 800, endPoint y: 212, distance: 163.2
click at [796, 199] on div "true false true false true false Workflow Set Inputs Inputs Power Agent Identif…" at bounding box center [679, 345] width 1309 height 641
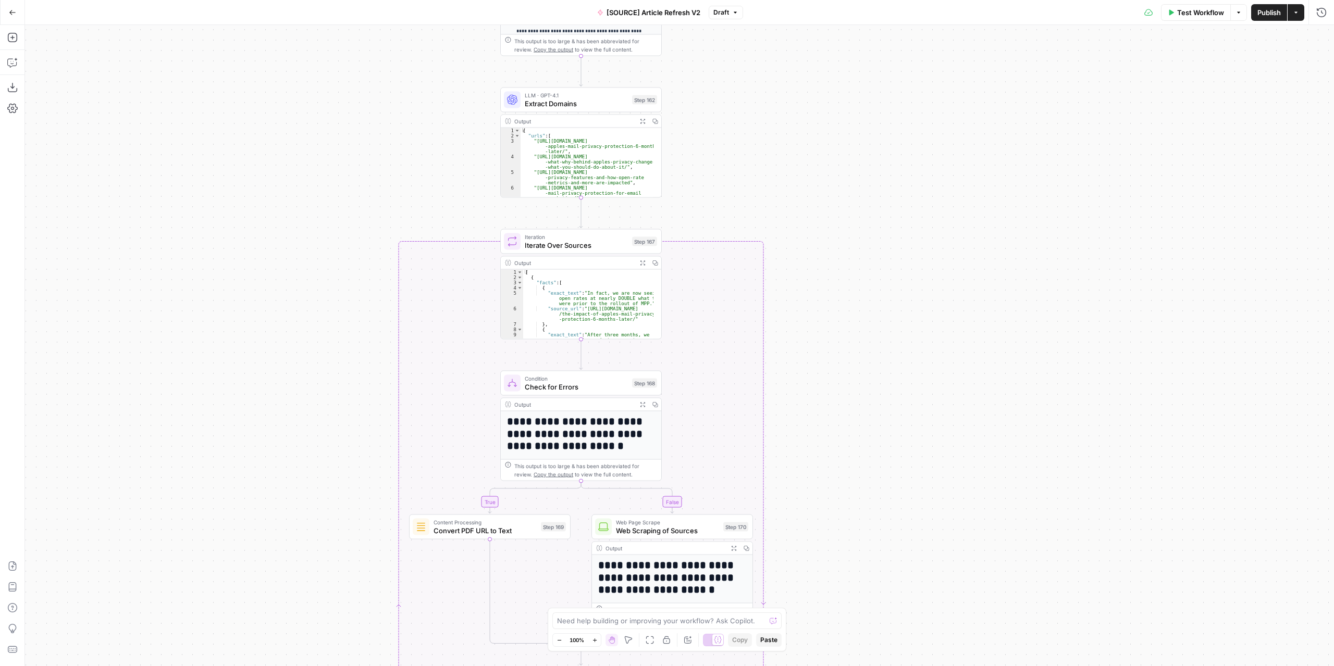
drag
click at [859, 190] on div "true false true false true false Workflow Set Inputs Inputs Power Agent Identif…" at bounding box center [679, 345] width 1309 height 641
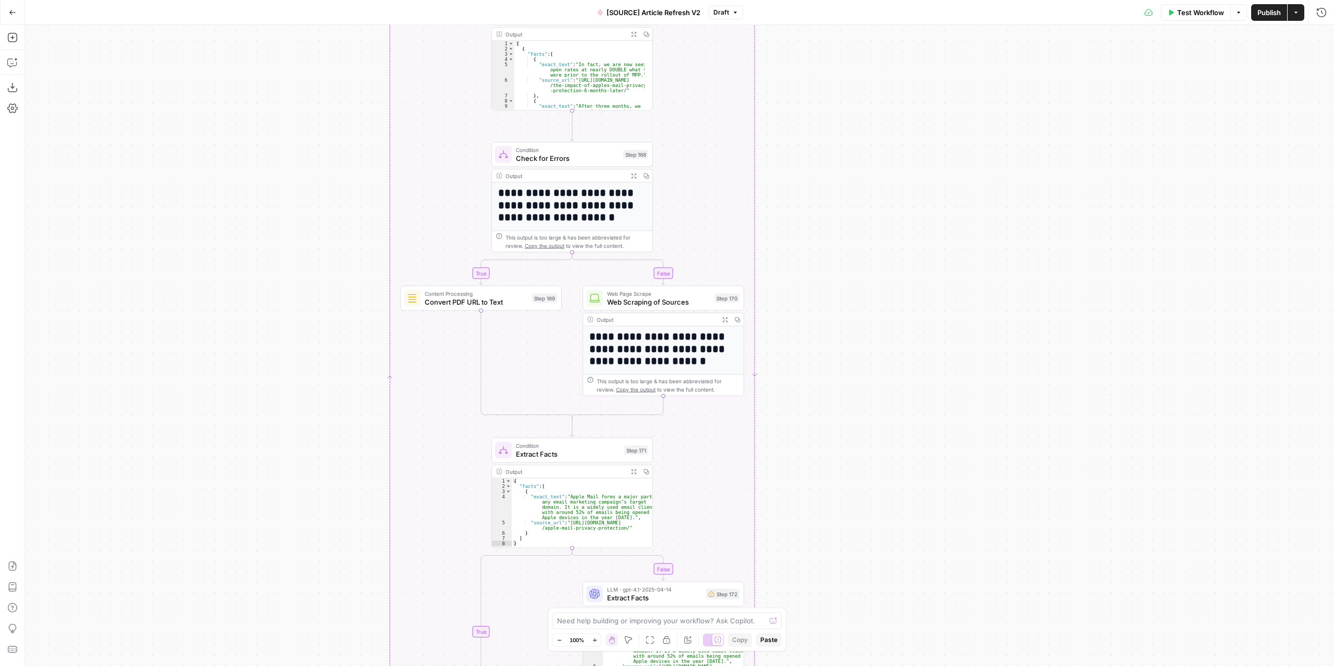
click at [861, 209] on div "true false true false true false Workflow Set Inputs Inputs Power Agent Identif…" at bounding box center [679, 345] width 1309 height 641
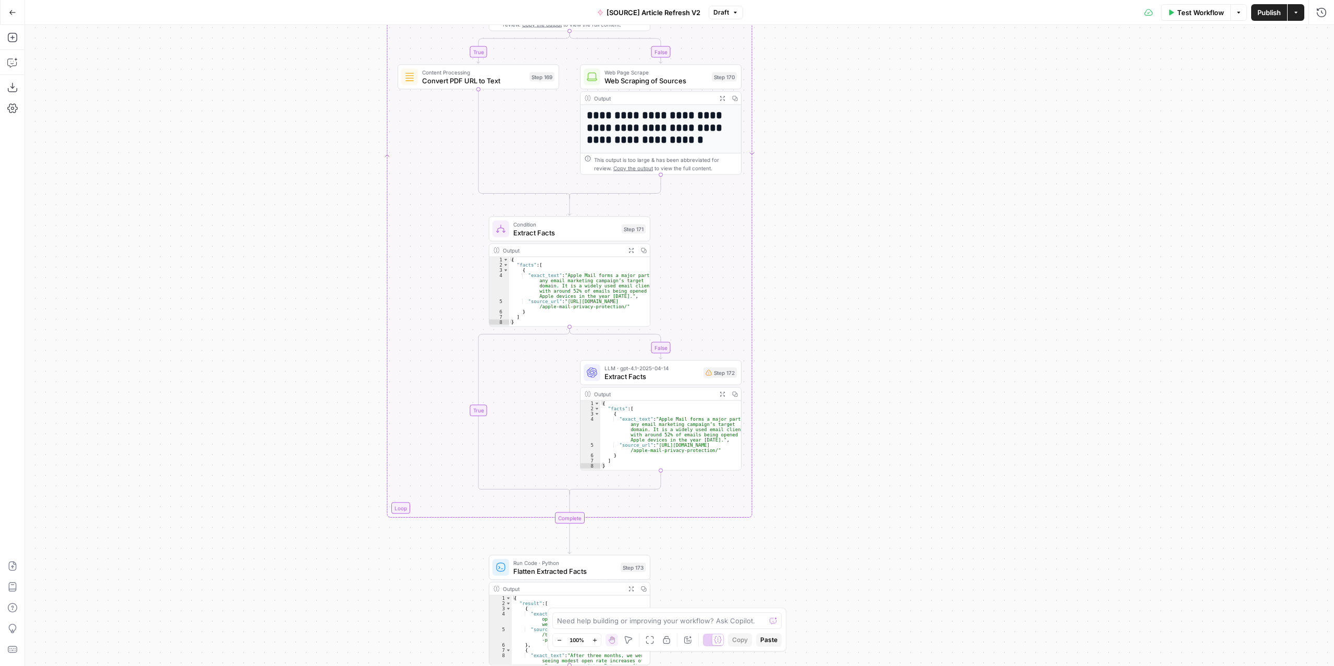
click at [844, 200] on div "true false true false true false Workflow Set Inputs Inputs Power Agent Identif…" at bounding box center [679, 345] width 1309 height 641
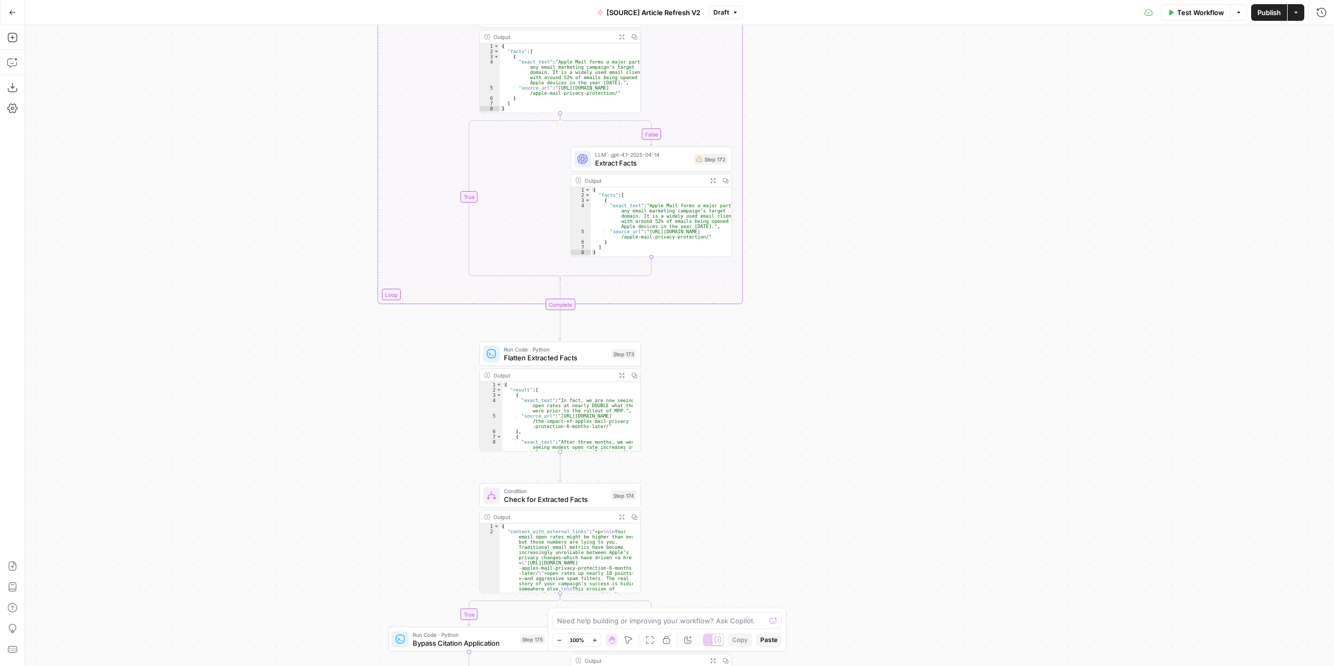
click at [857, 225] on div "true false true false true false Workflow Set Inputs Inputs Power Agent Identif…" at bounding box center [679, 345] width 1309 height 641
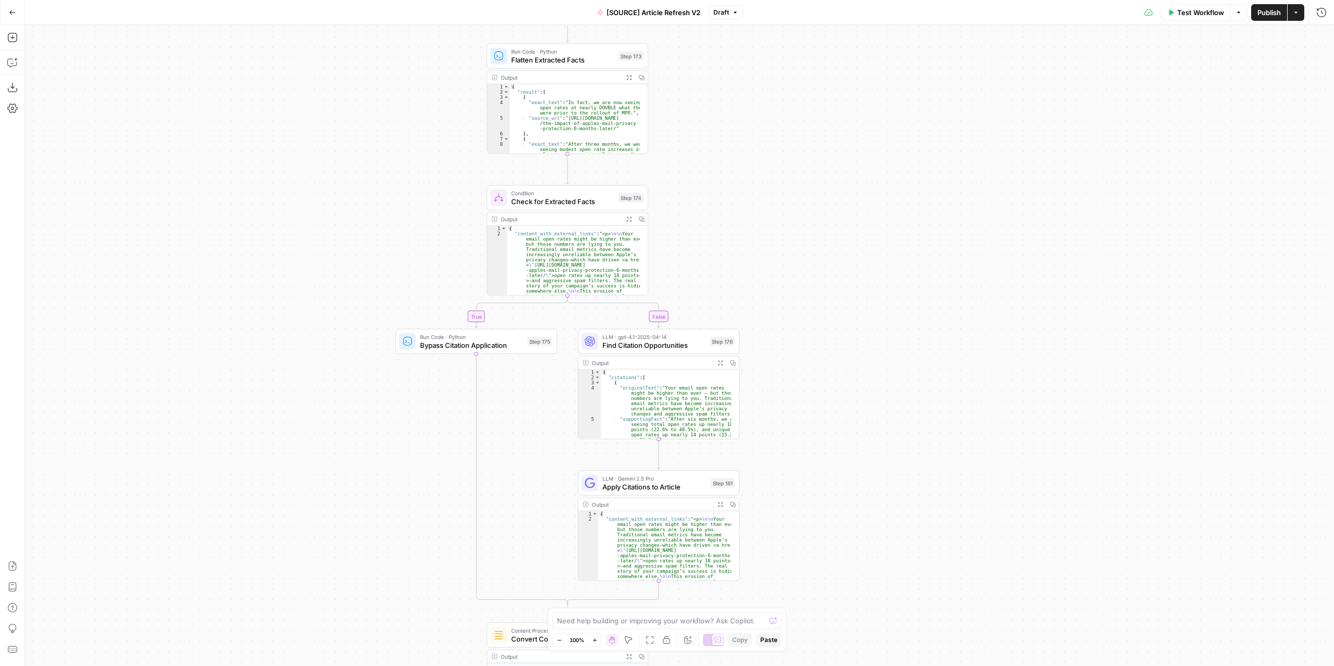
click at [835, 180] on div "true false true false true false Workflow Set Inputs Inputs Power Agent Identif…" at bounding box center [679, 345] width 1309 height 641
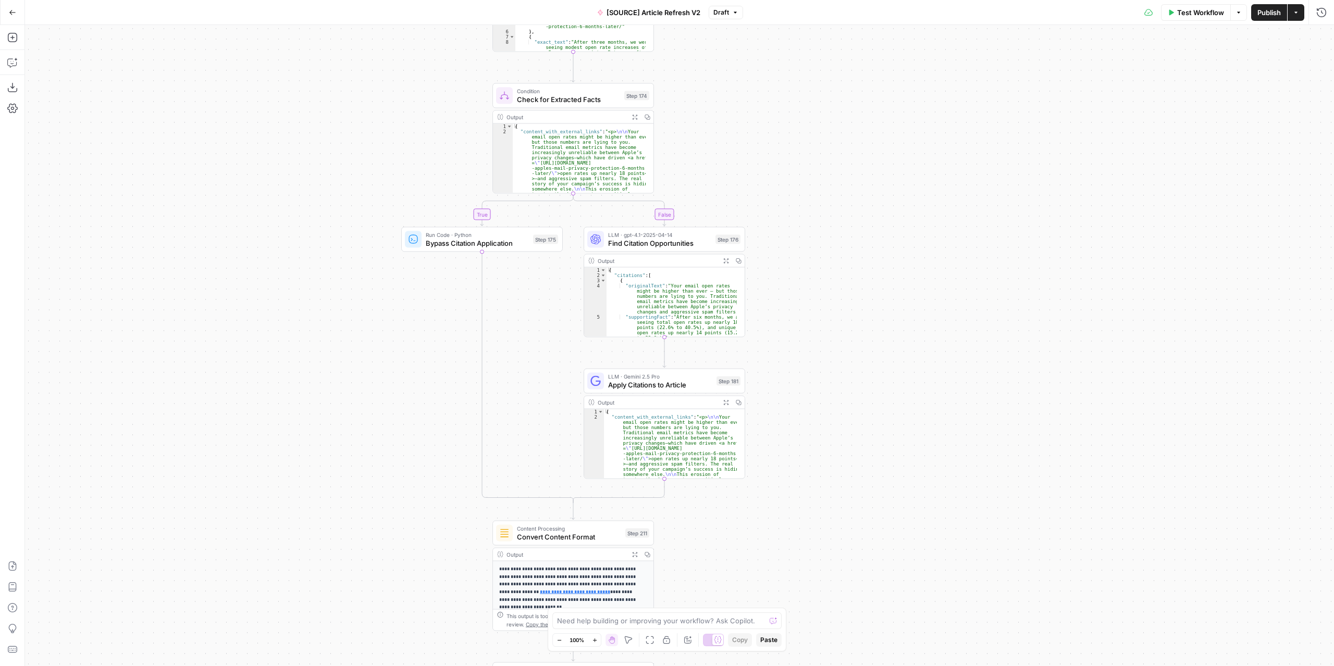
click at [841, 170] on div "true false true false true false Workflow Set Inputs Inputs Power Agent Identif…" at bounding box center [679, 345] width 1309 height 641
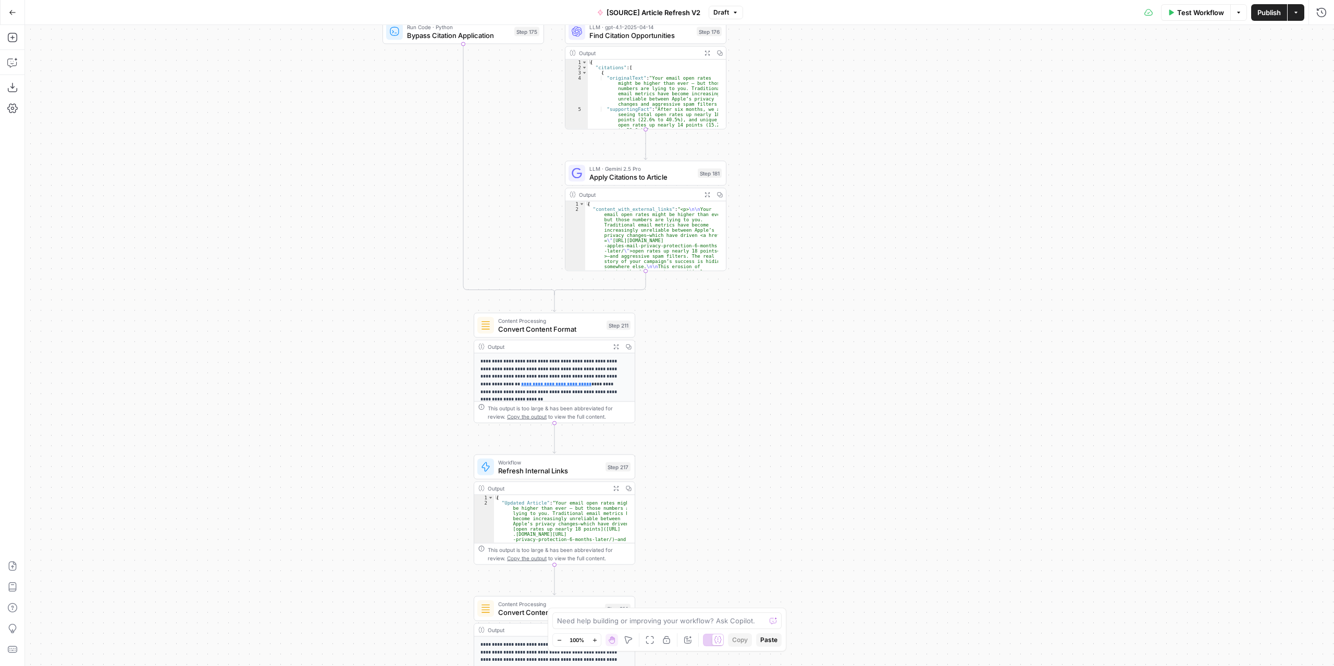
click at [838, 238] on div "true false true false true false Workflow Set Inputs Inputs Power Agent Identif…" at bounding box center [679, 345] width 1309 height 641
